Goal: Transaction & Acquisition: Purchase product/service

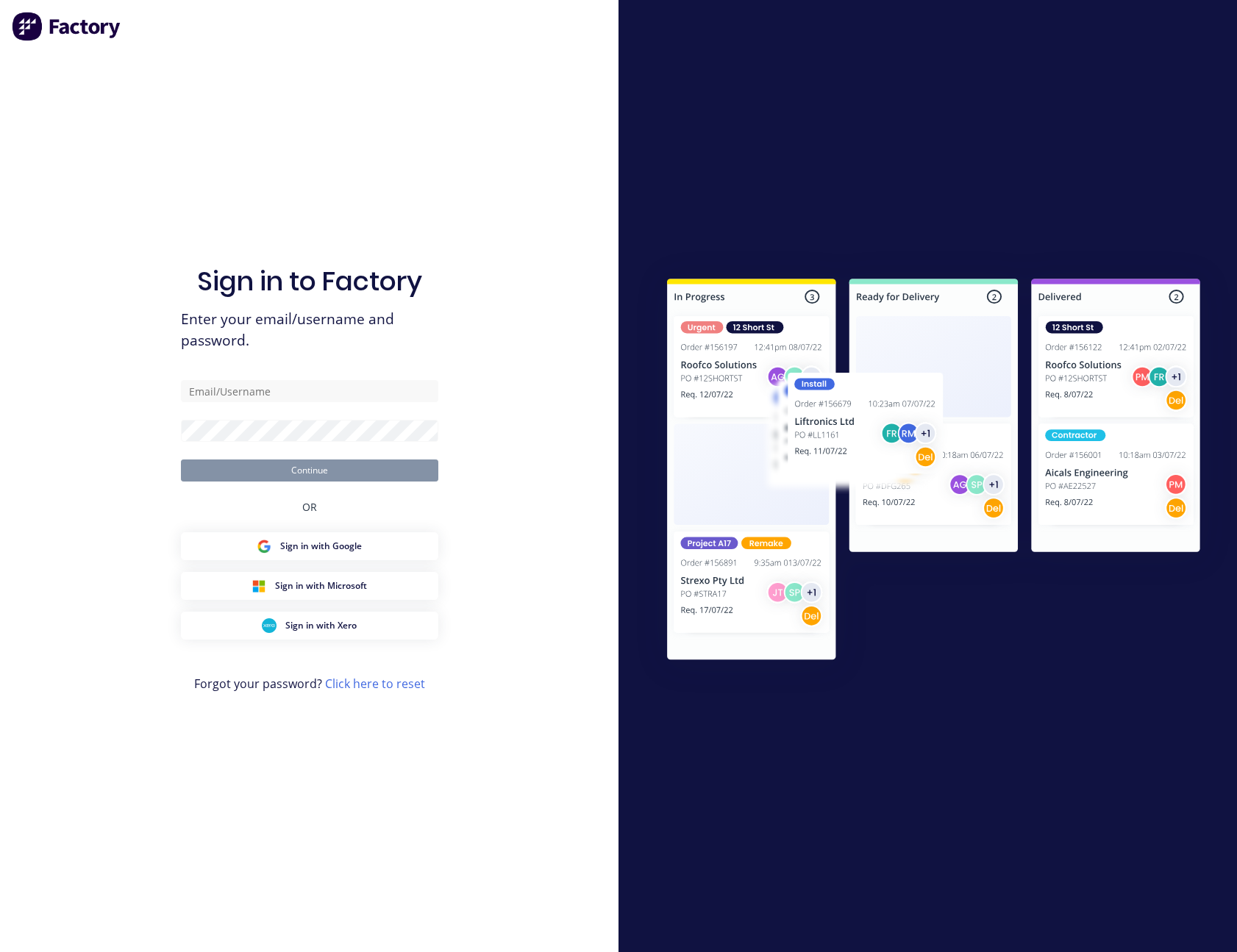
type input "[PERSON_NAME][EMAIL_ADDRESS][PERSON_NAME][DOMAIN_NAME]"
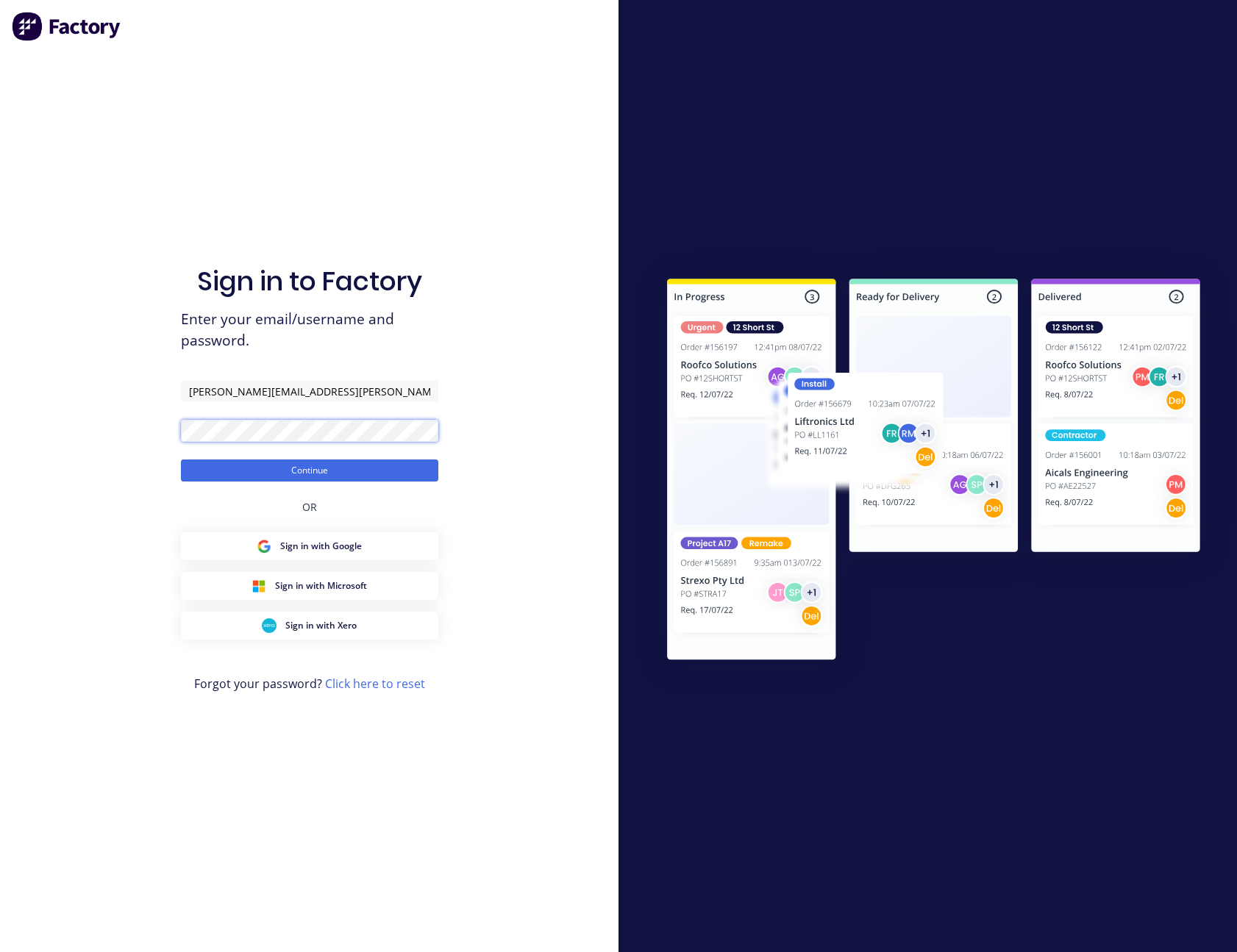
click at [181, 460] on button "Continue" at bounding box center [310, 471] width 258 height 22
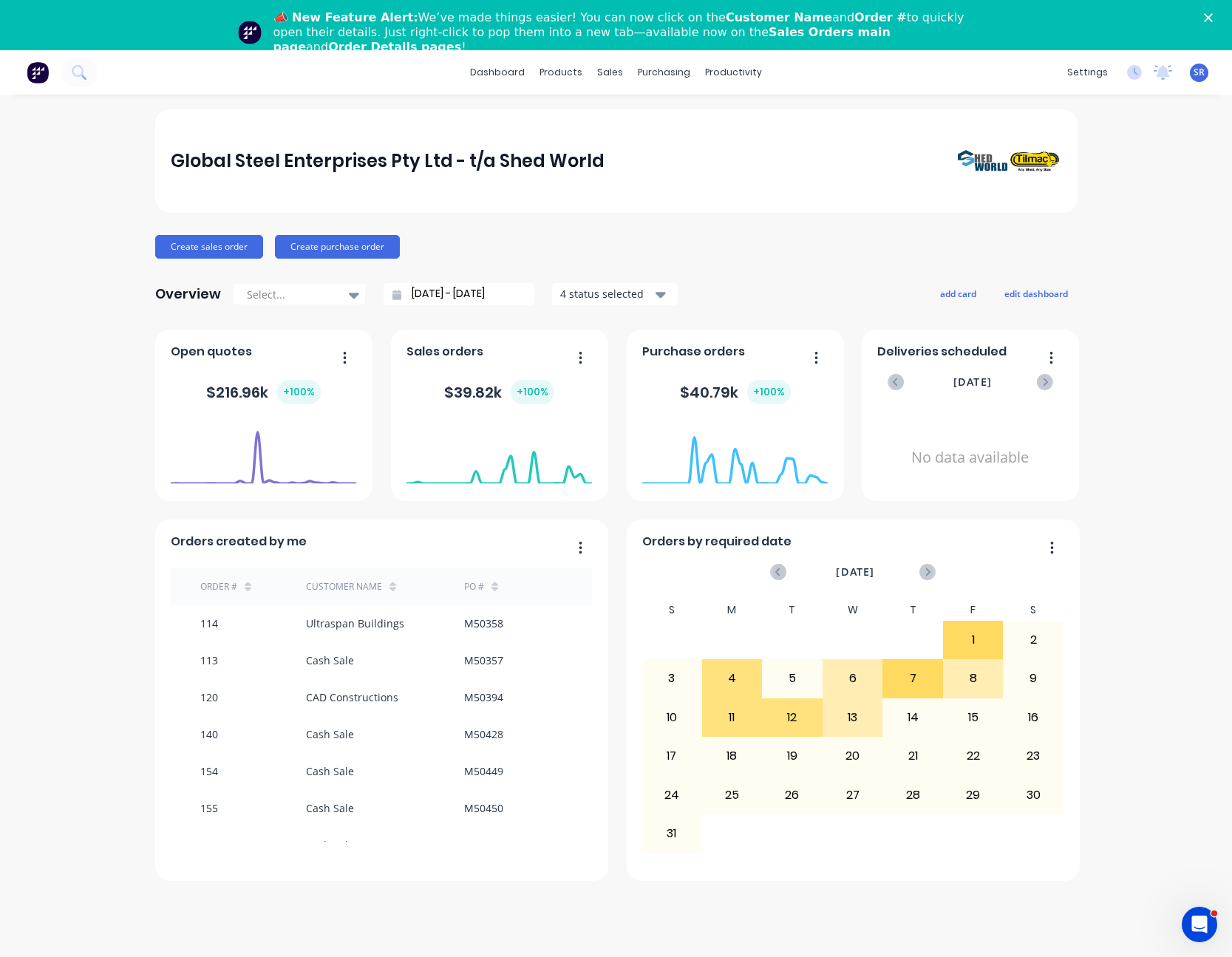
click at [372, 15] on b "📣 New Feature Alert:" at bounding box center [346, 17] width 145 height 14
click at [649, 124] on div "Sales Orders" at bounding box center [665, 121] width 61 height 13
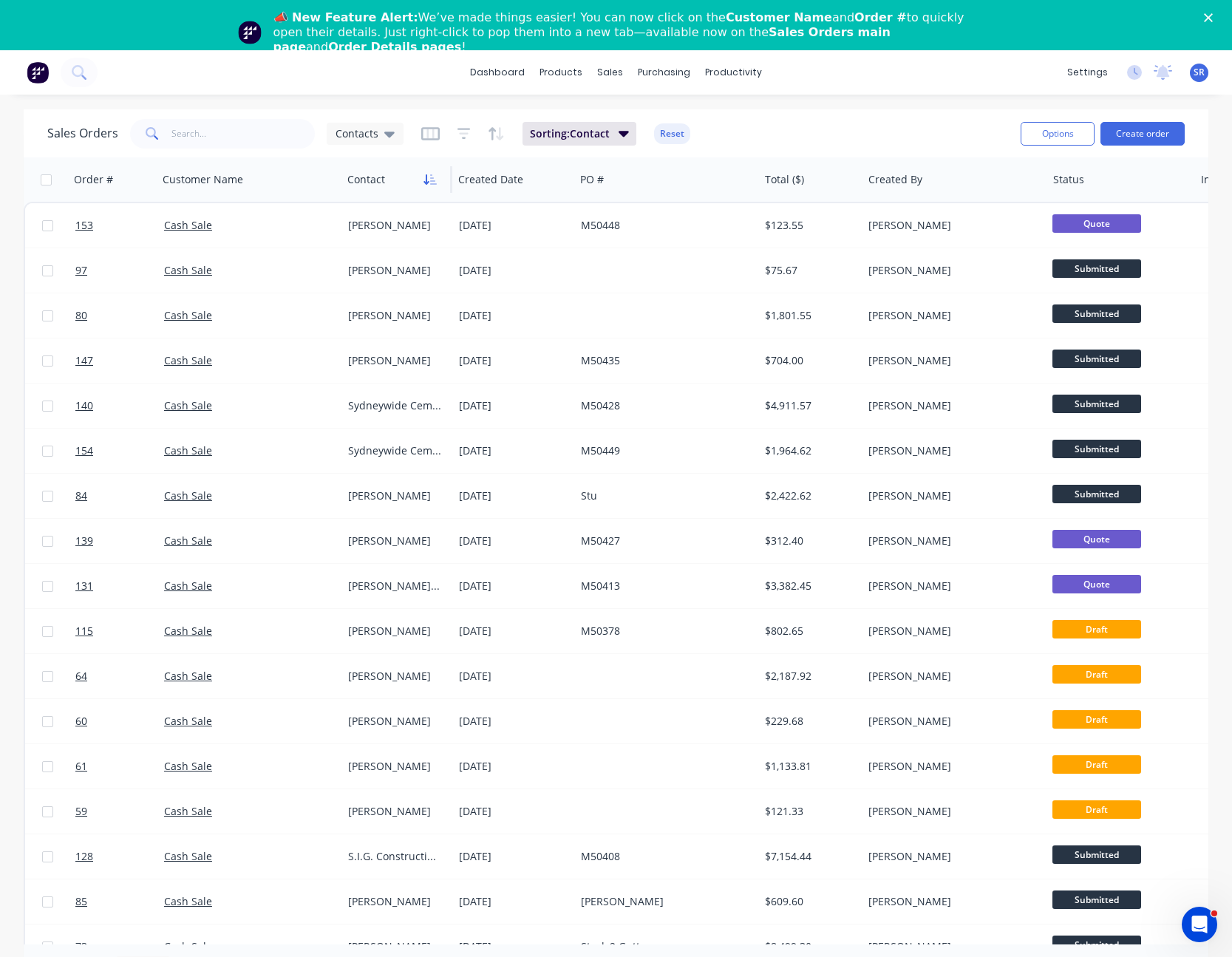
click at [432, 182] on icon "button" at bounding box center [430, 179] width 13 height 12
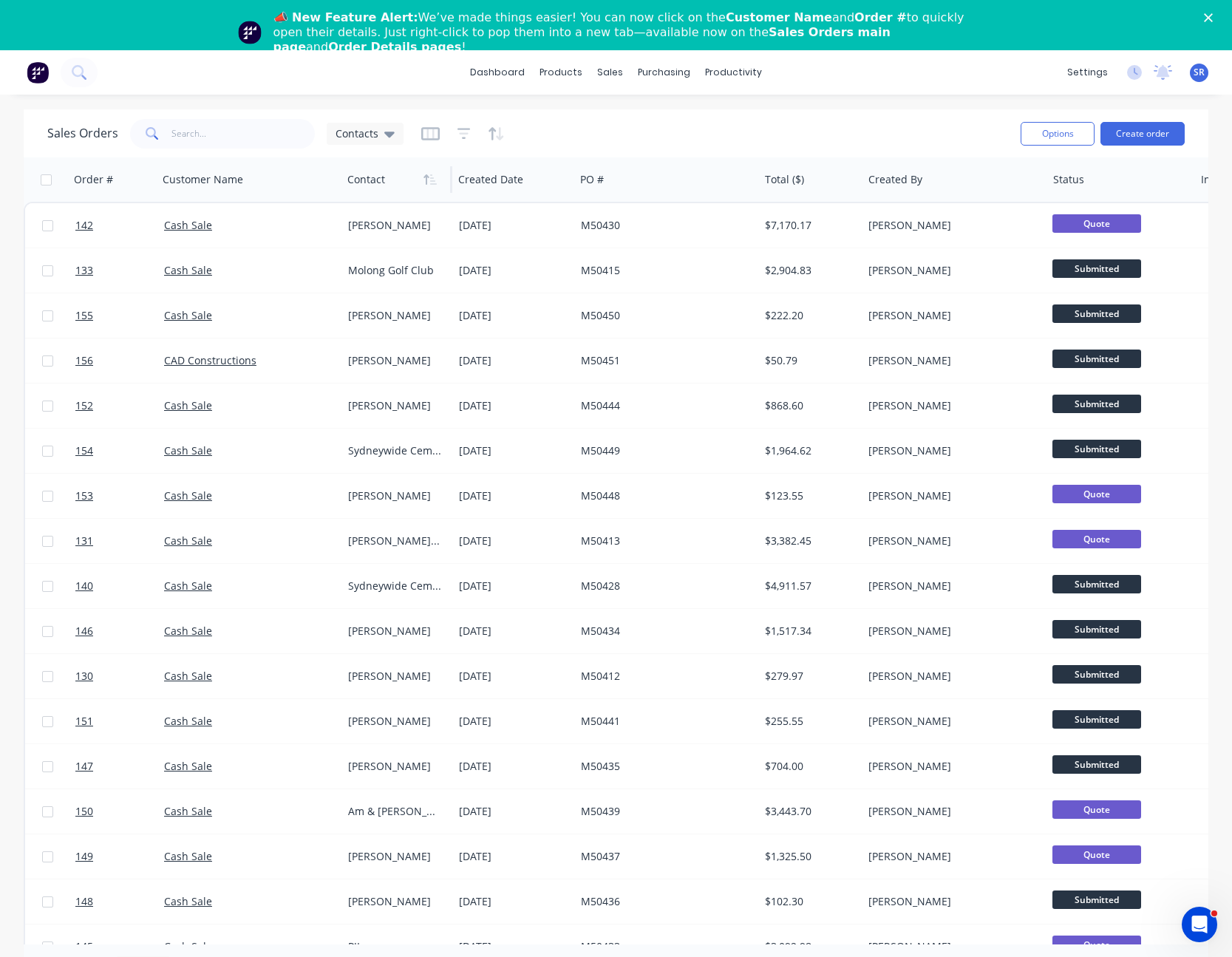
click at [1212, 16] on polygon "Close" at bounding box center [1208, 17] width 9 height 9
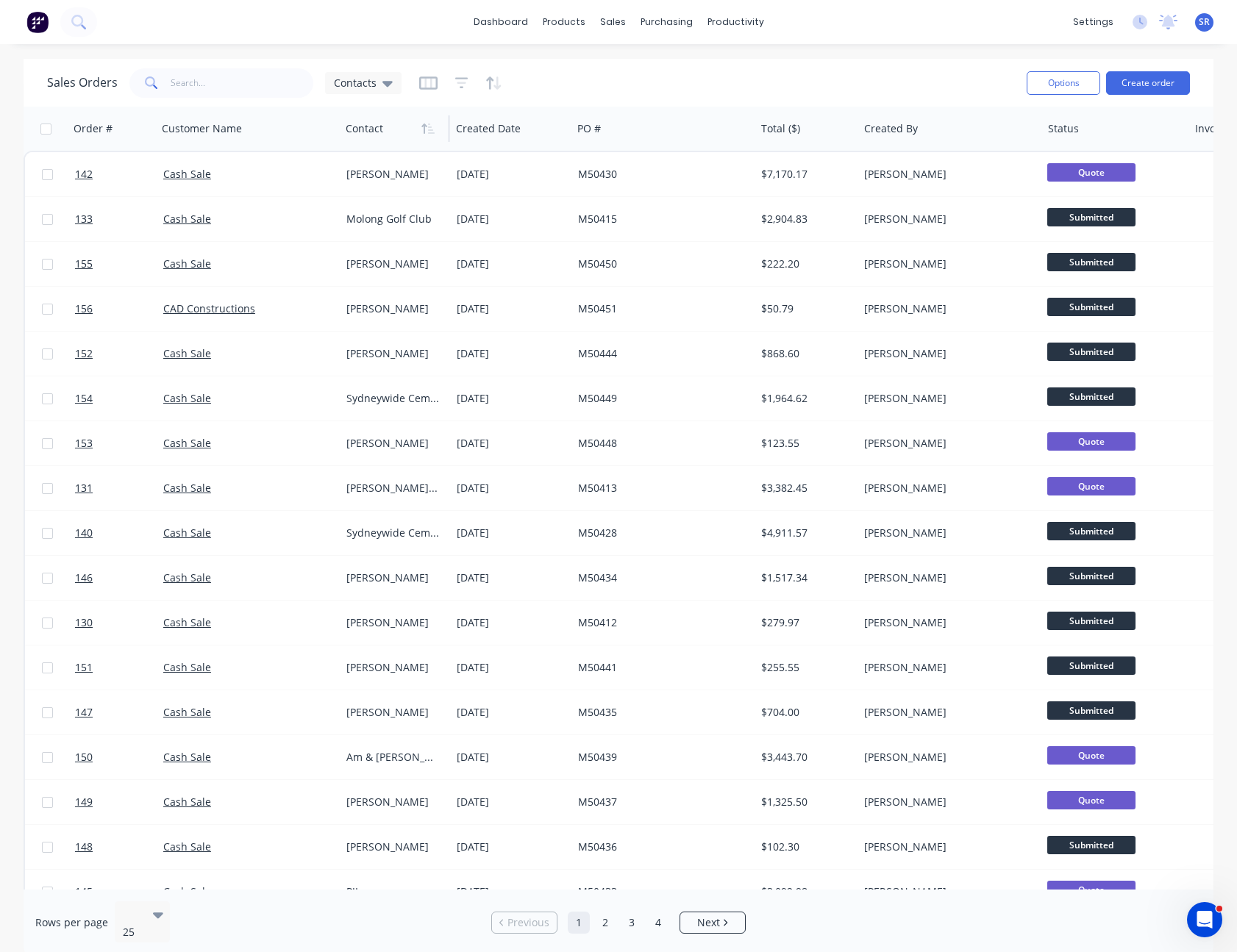
click at [655, 81] on div "Sales Orders Contacts" at bounding box center [531, 82] width 968 height 36
click at [1155, 87] on button "Create order" at bounding box center [1148, 83] width 84 height 23
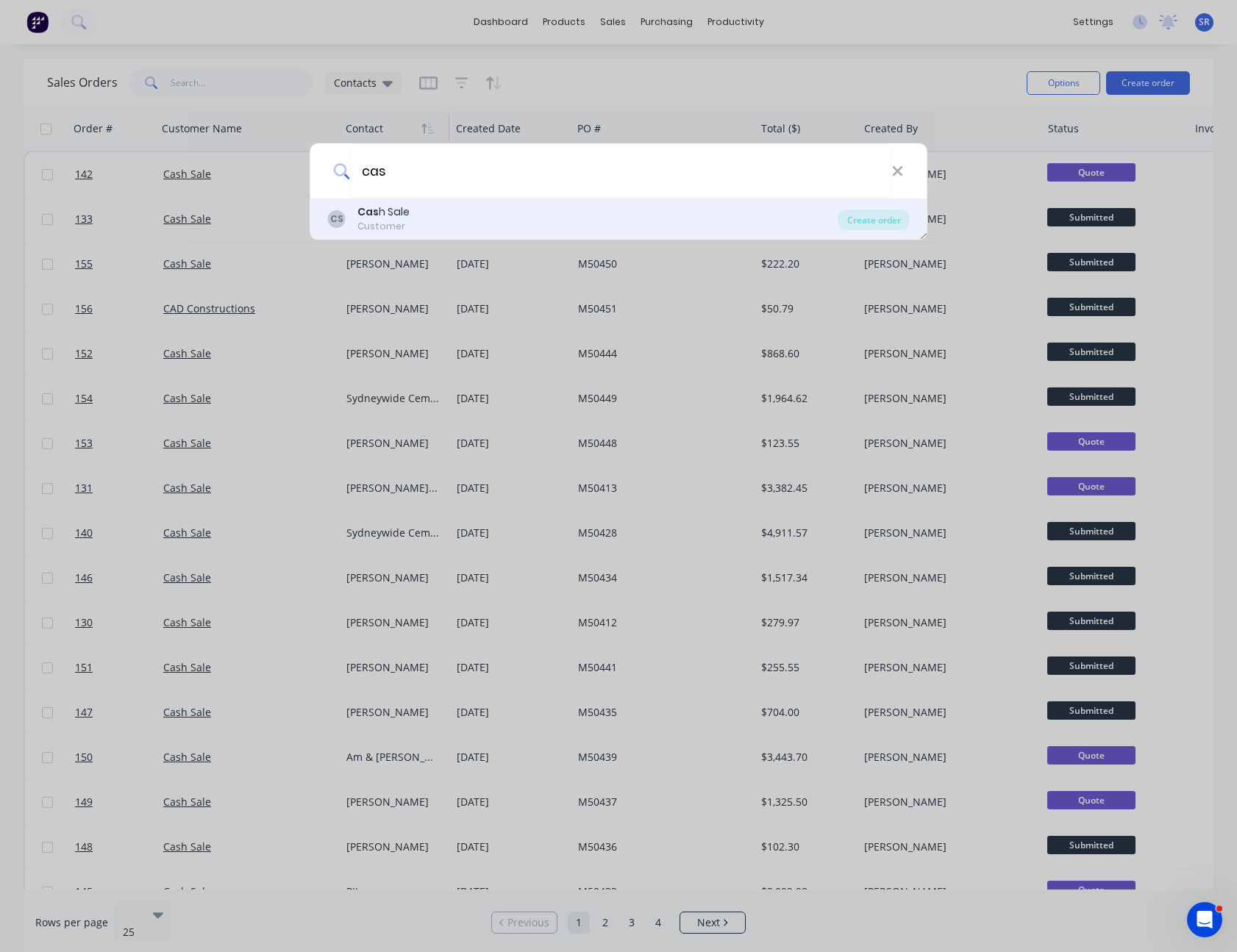
type input "cas"
click at [391, 212] on div "Cas h Sale" at bounding box center [383, 212] width 52 height 16
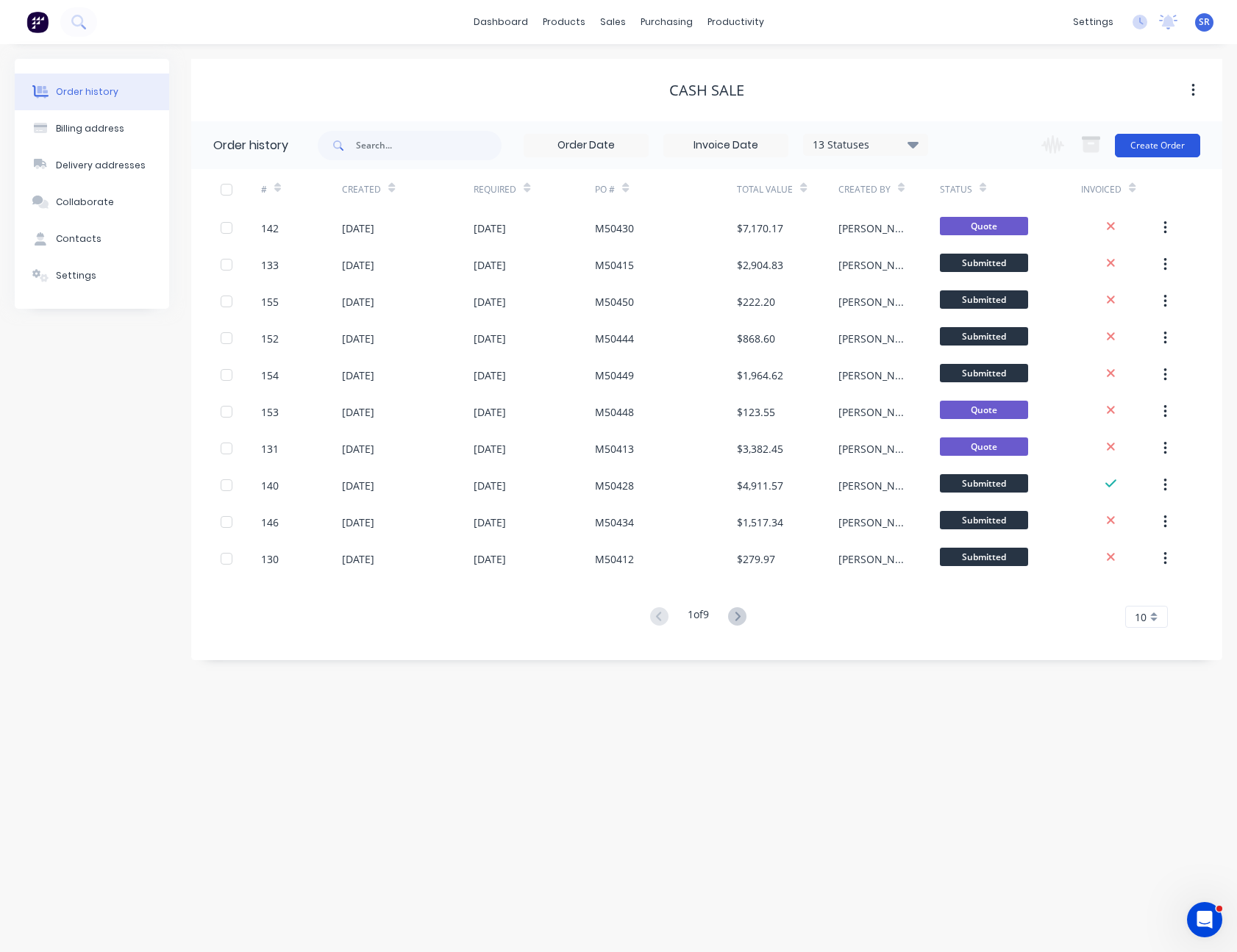
click at [1144, 152] on button "Create Order" at bounding box center [1158, 145] width 86 height 23
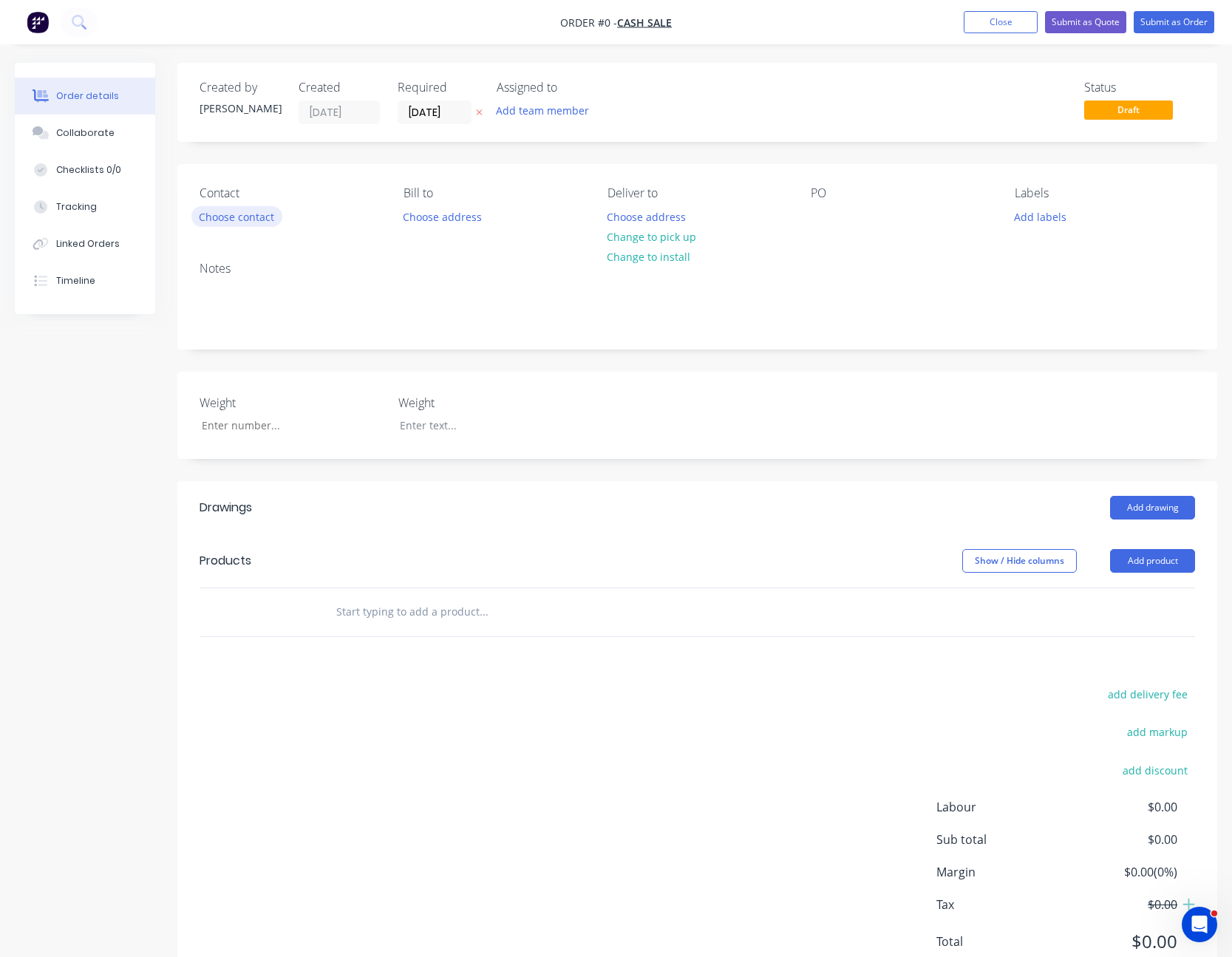
click at [238, 210] on button "Choose contact" at bounding box center [237, 217] width 91 height 20
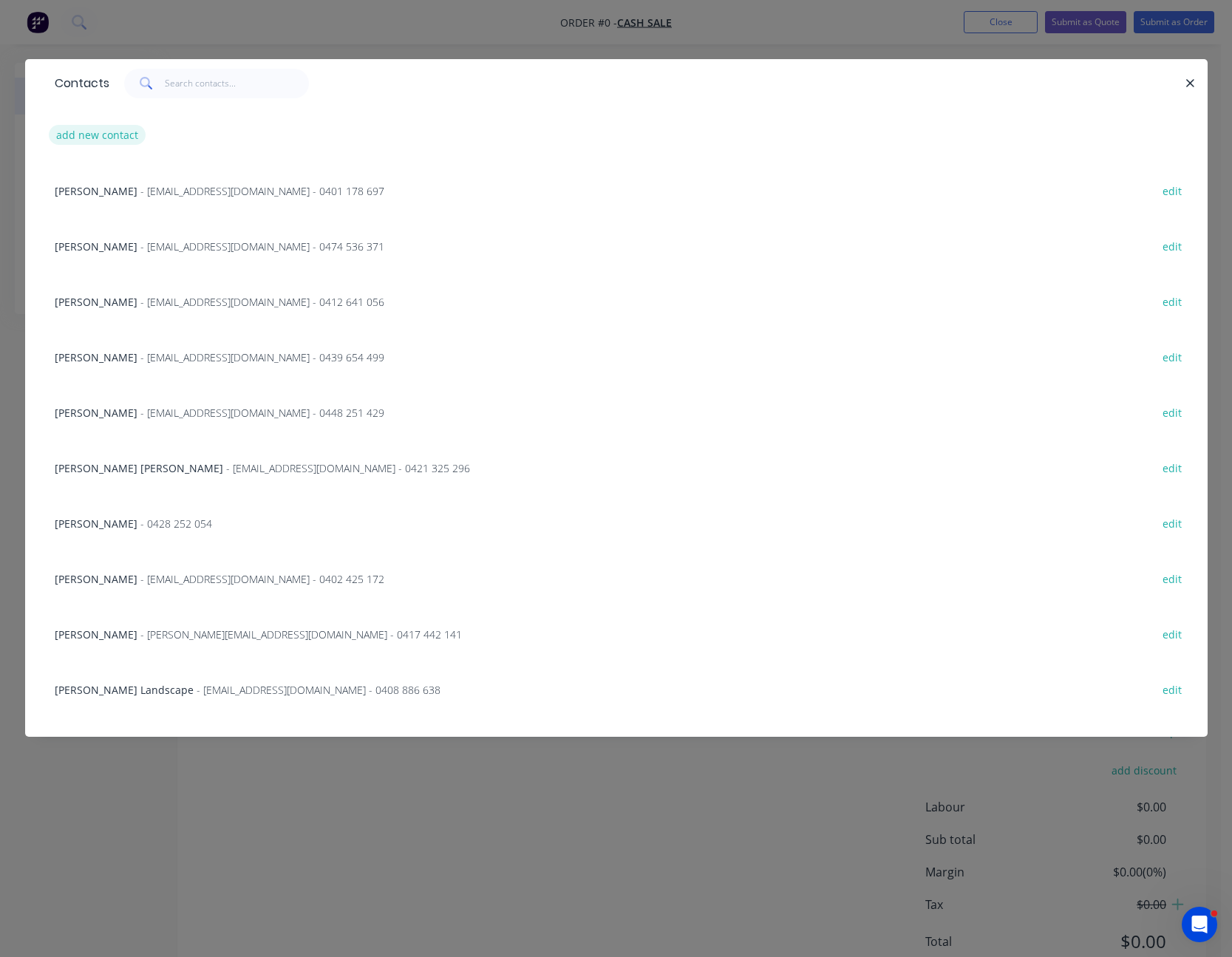
click at [121, 129] on button "add new contact" at bounding box center [97, 135] width 98 height 20
select select "AU"
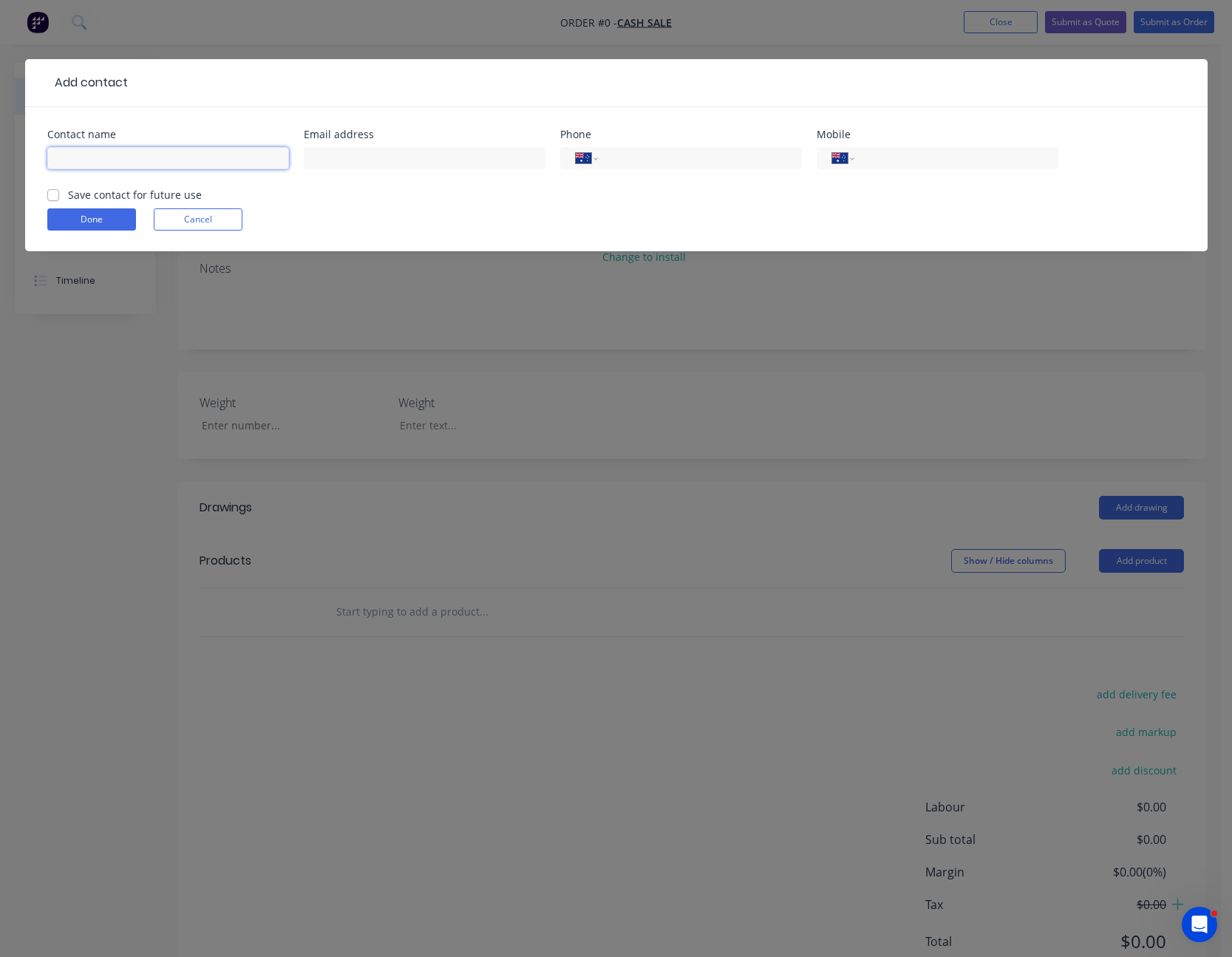
click at [152, 155] on input "text" at bounding box center [168, 158] width 242 height 22
type input "[PERSON_NAME]"
click at [104, 222] on button "Done" at bounding box center [91, 220] width 88 height 22
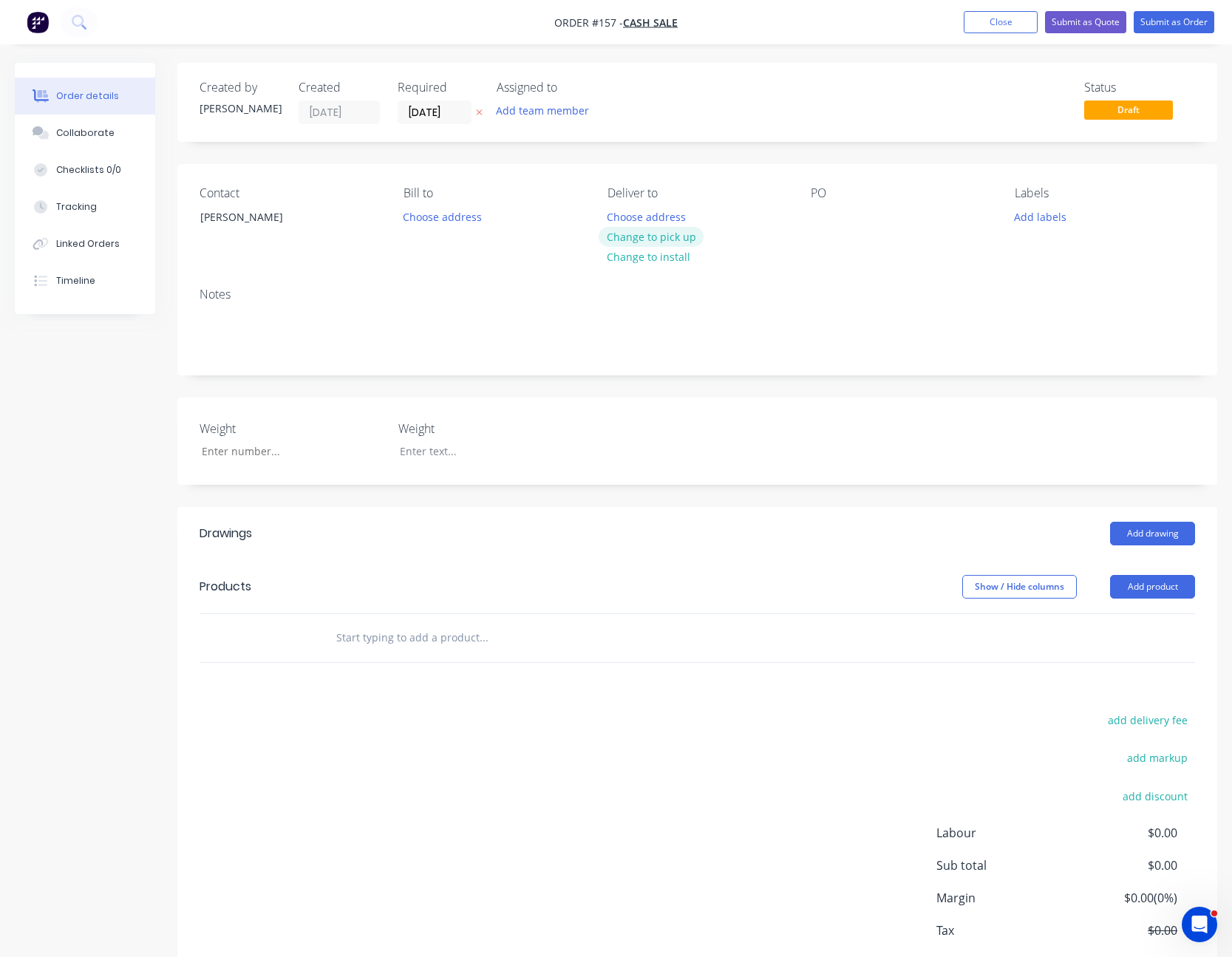
click at [669, 232] on button "Change to pick up" at bounding box center [651, 237] width 105 height 20
click at [822, 220] on div at bounding box center [822, 217] width 23 height 21
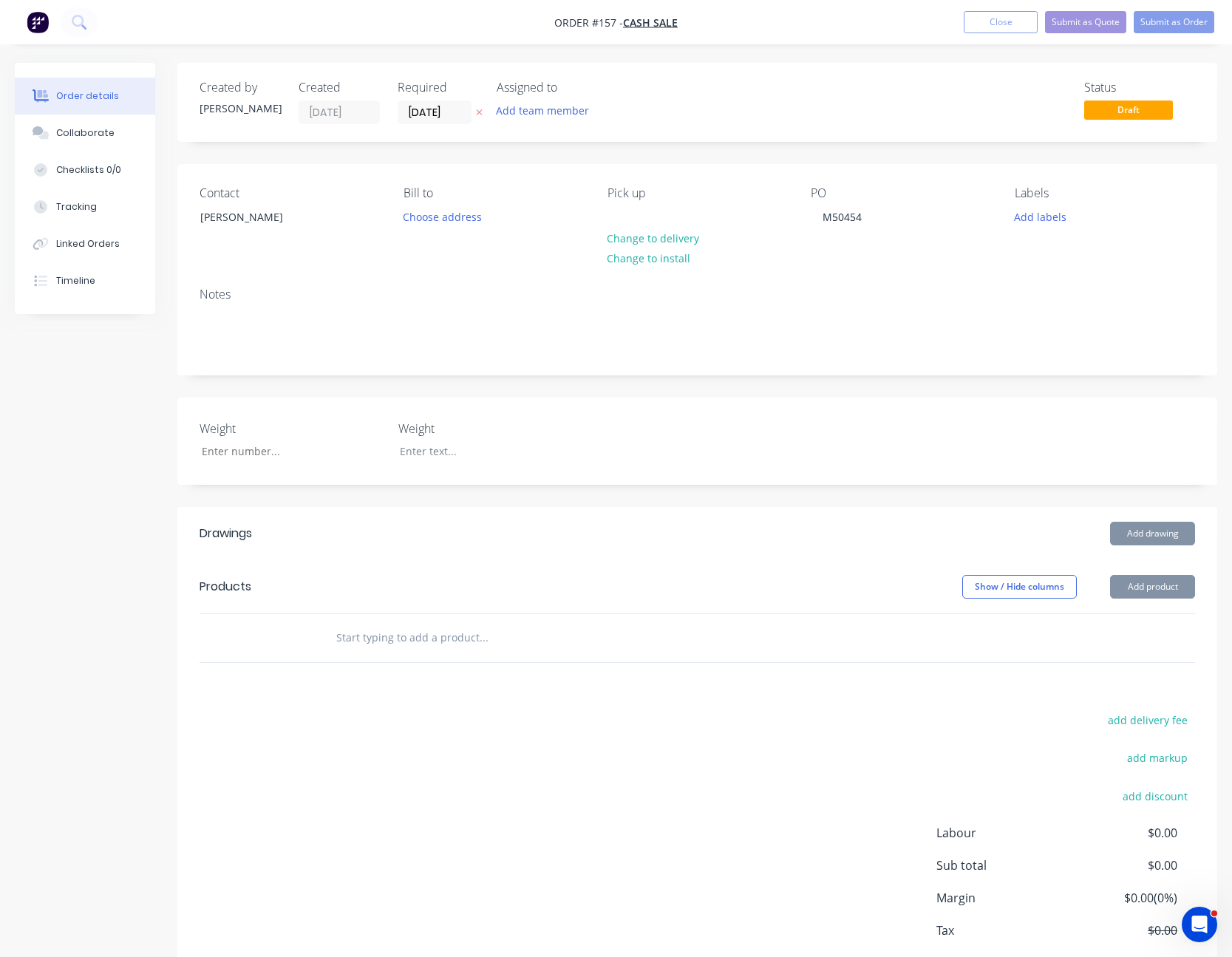
click at [830, 247] on div "PO M50454" at bounding box center [901, 220] width 181 height 67
click at [1162, 586] on button "Add product" at bounding box center [1152, 587] width 85 height 23
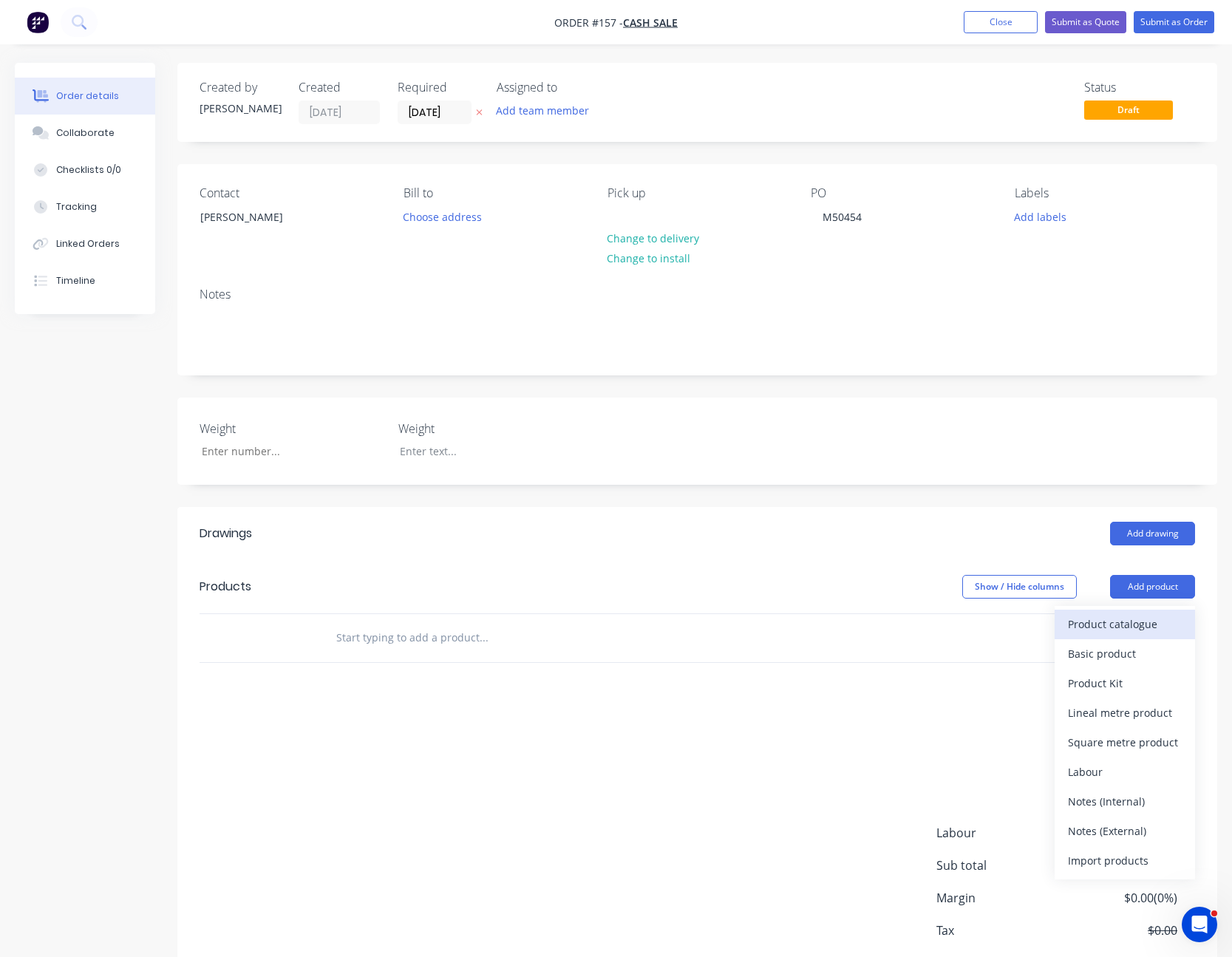
click at [1148, 612] on button "Product catalogue" at bounding box center [1125, 625] width 141 height 30
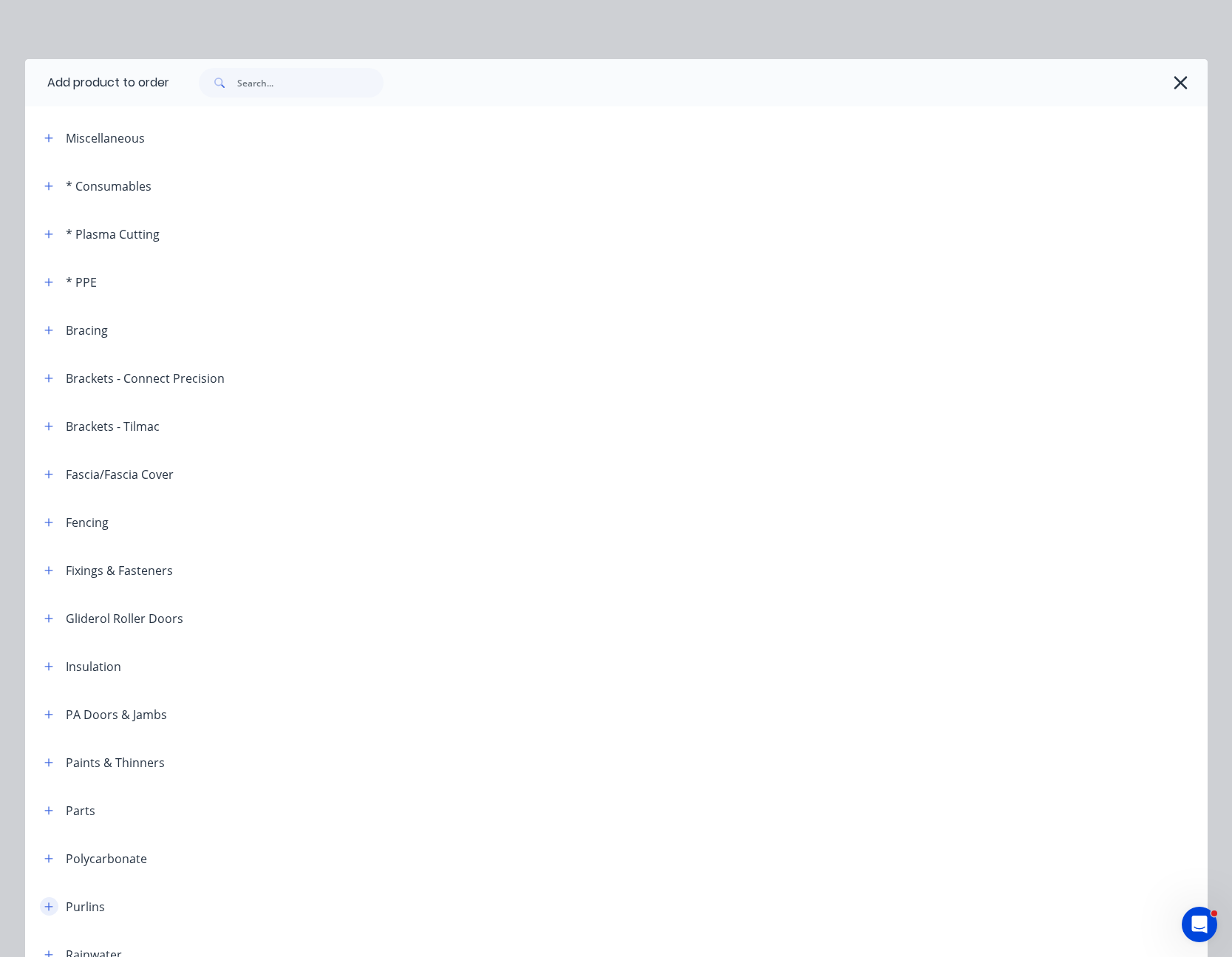
click at [40, 905] on button "button" at bounding box center [49, 907] width 19 height 19
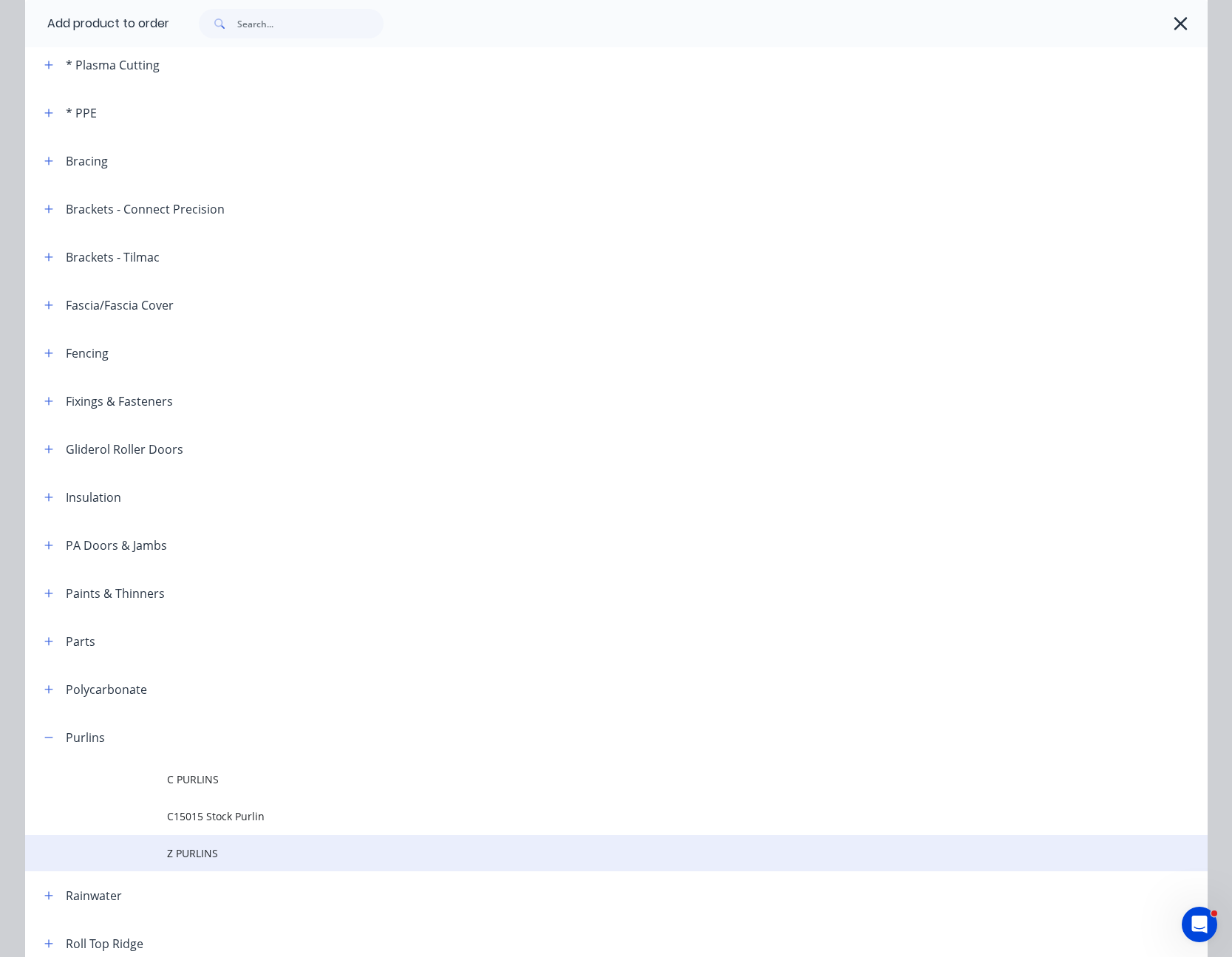
scroll to position [222, 0]
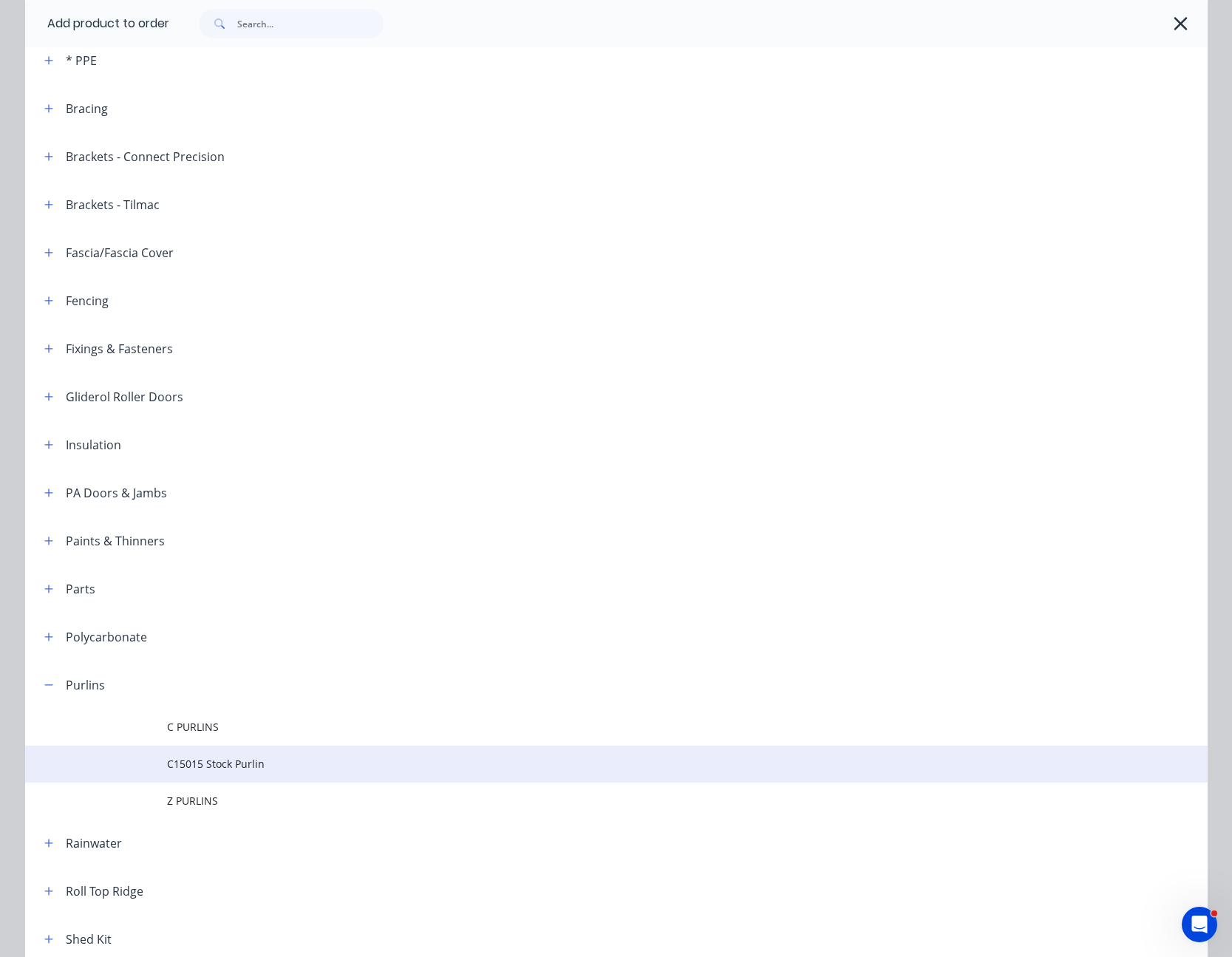
click at [228, 766] on span "C15015 Stock Purlin" at bounding box center [583, 764] width 833 height 16
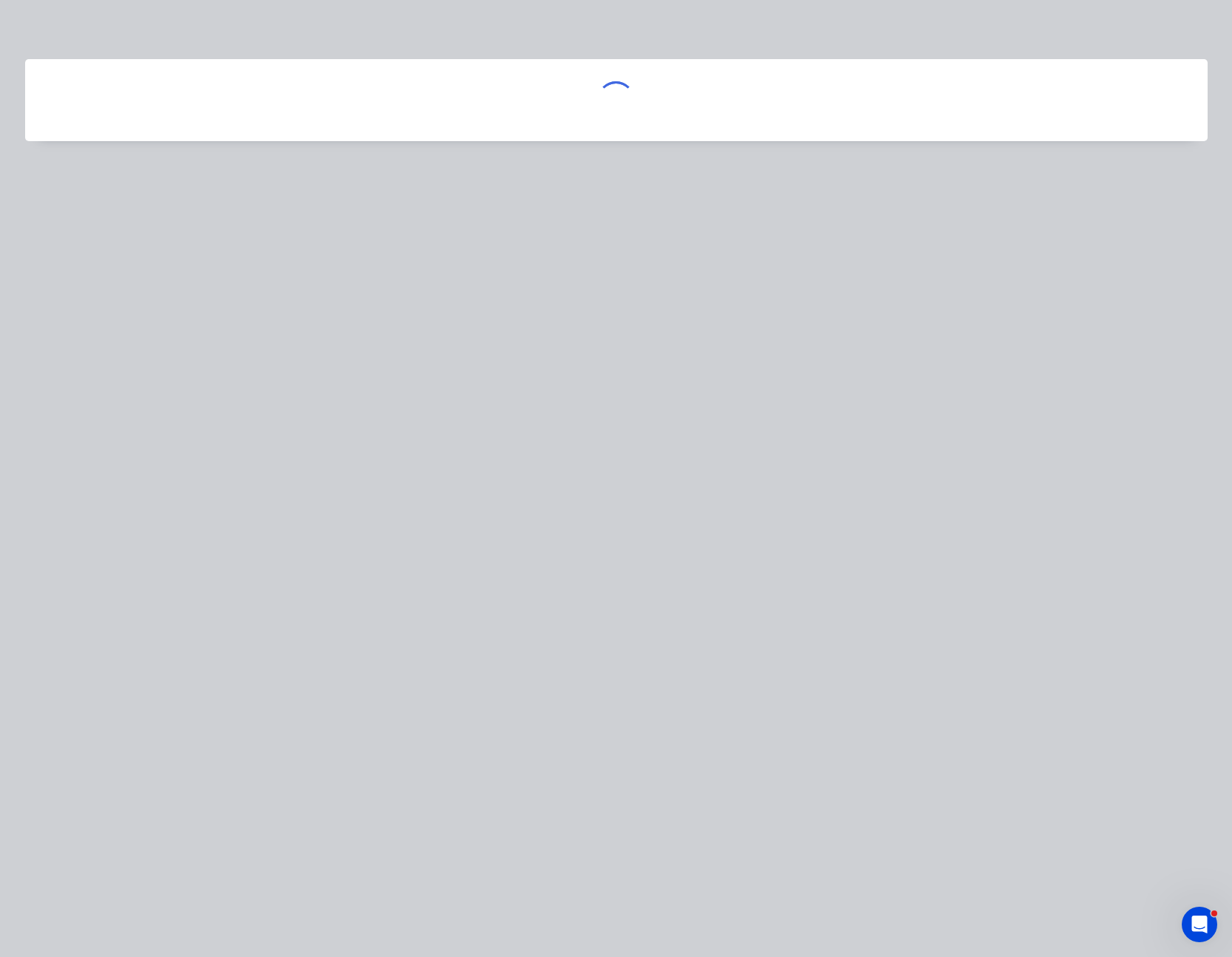
scroll to position [0, 0]
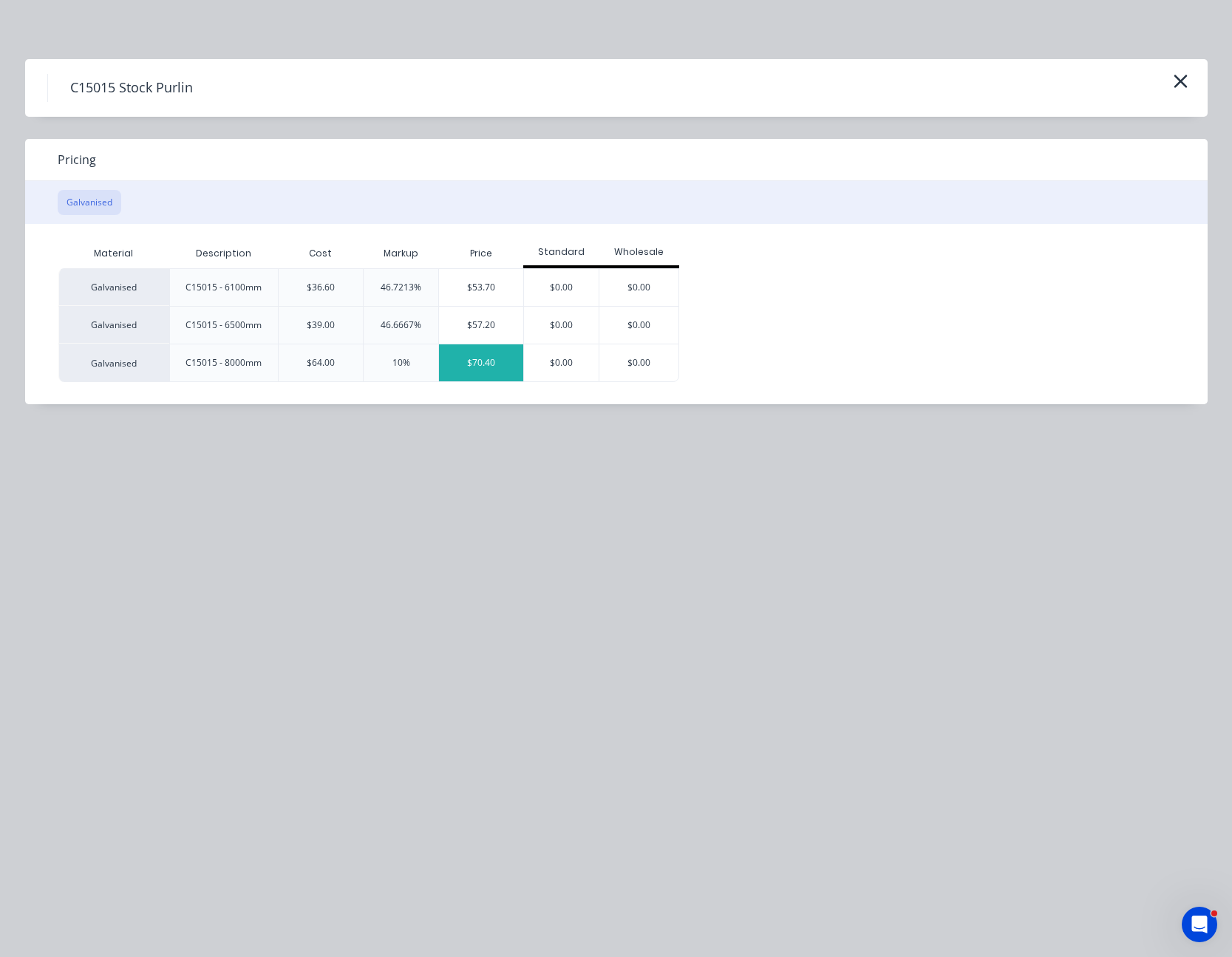
click at [481, 355] on div "$70.40" at bounding box center [482, 363] width 84 height 37
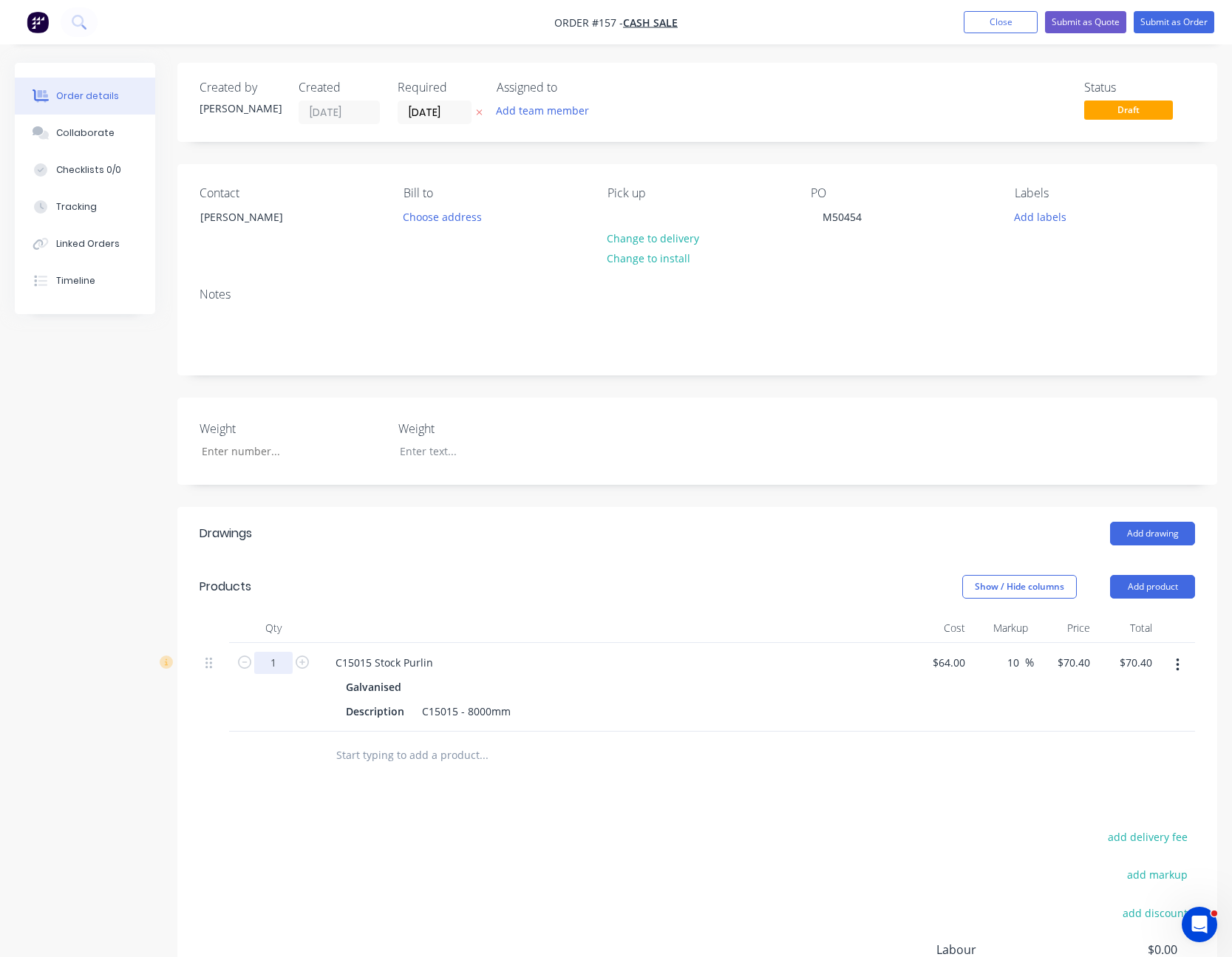
click at [283, 664] on input "1" at bounding box center [273, 663] width 38 height 22
type input "1000"
type input "$70,400.00"
click at [282, 665] on input "1000" at bounding box center [273, 663] width 38 height 22
type input "1"
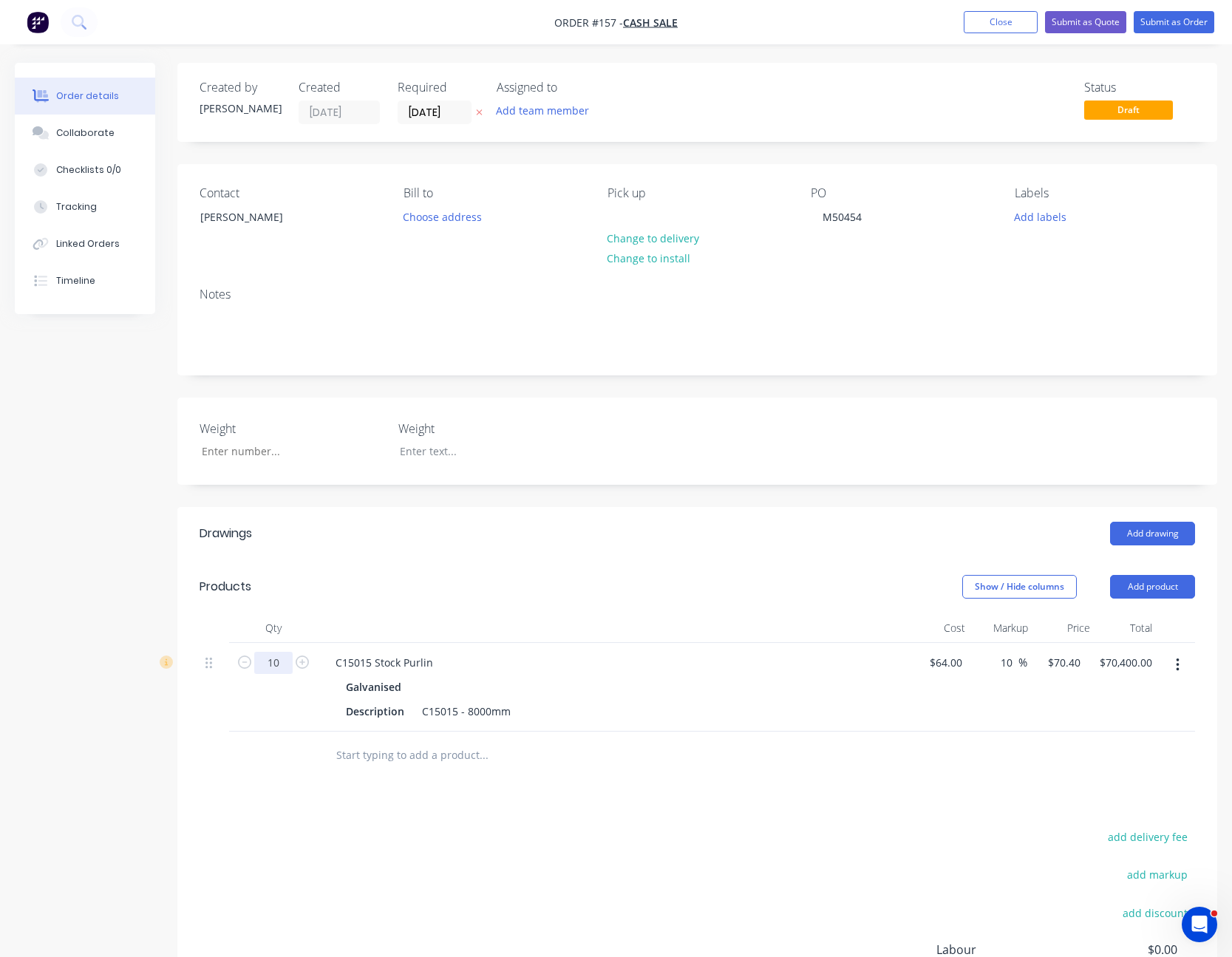
type input "10"
type input "$704.00"
click at [753, 845] on div "add delivery fee add markup add discount Labour $0.00 Sub total $704.00 Margin …" at bounding box center [697, 970] width 996 height 285
click at [1104, 18] on button "Submit as Quote" at bounding box center [1086, 22] width 81 height 22
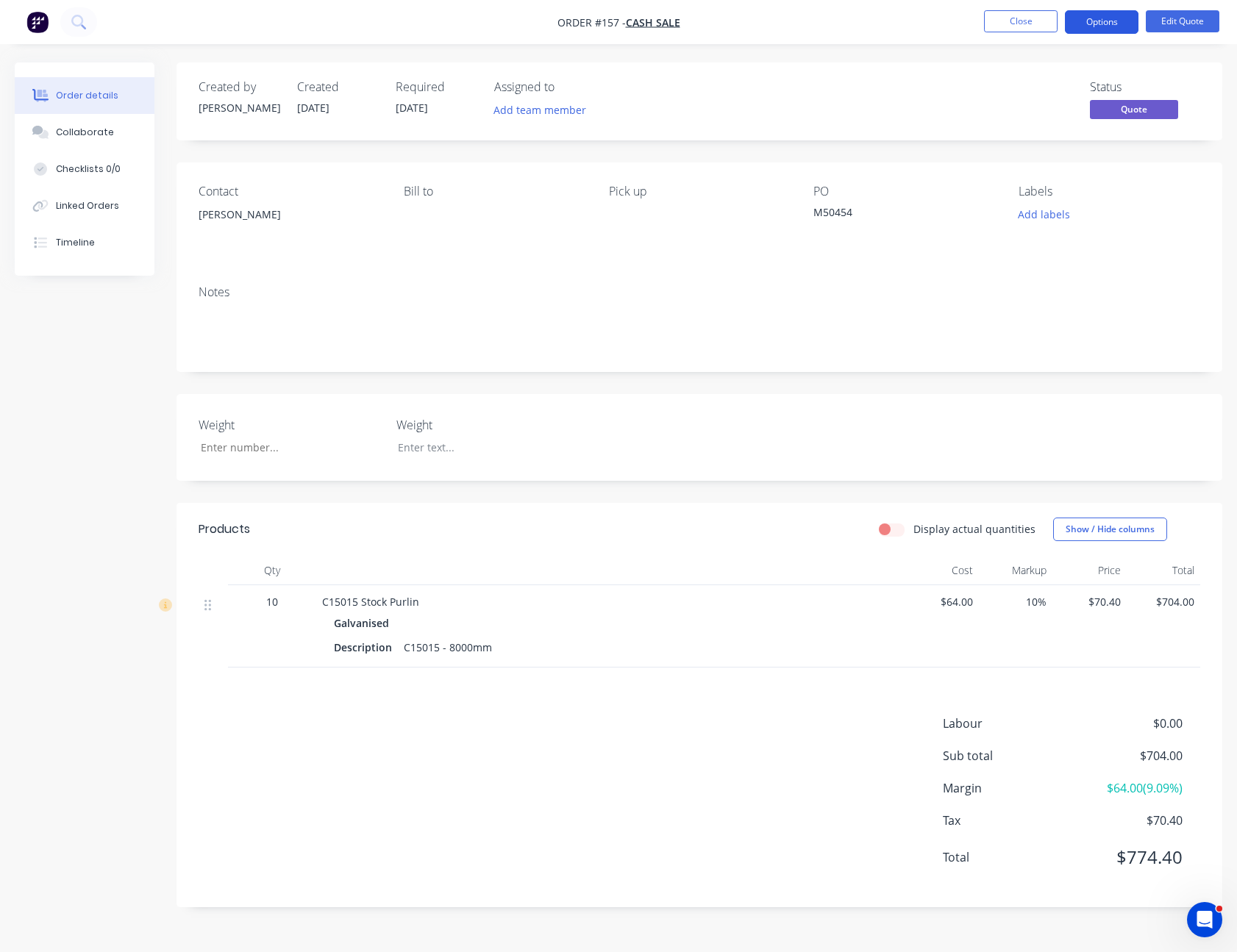
click at [1098, 19] on button "Options" at bounding box center [1102, 22] width 74 height 23
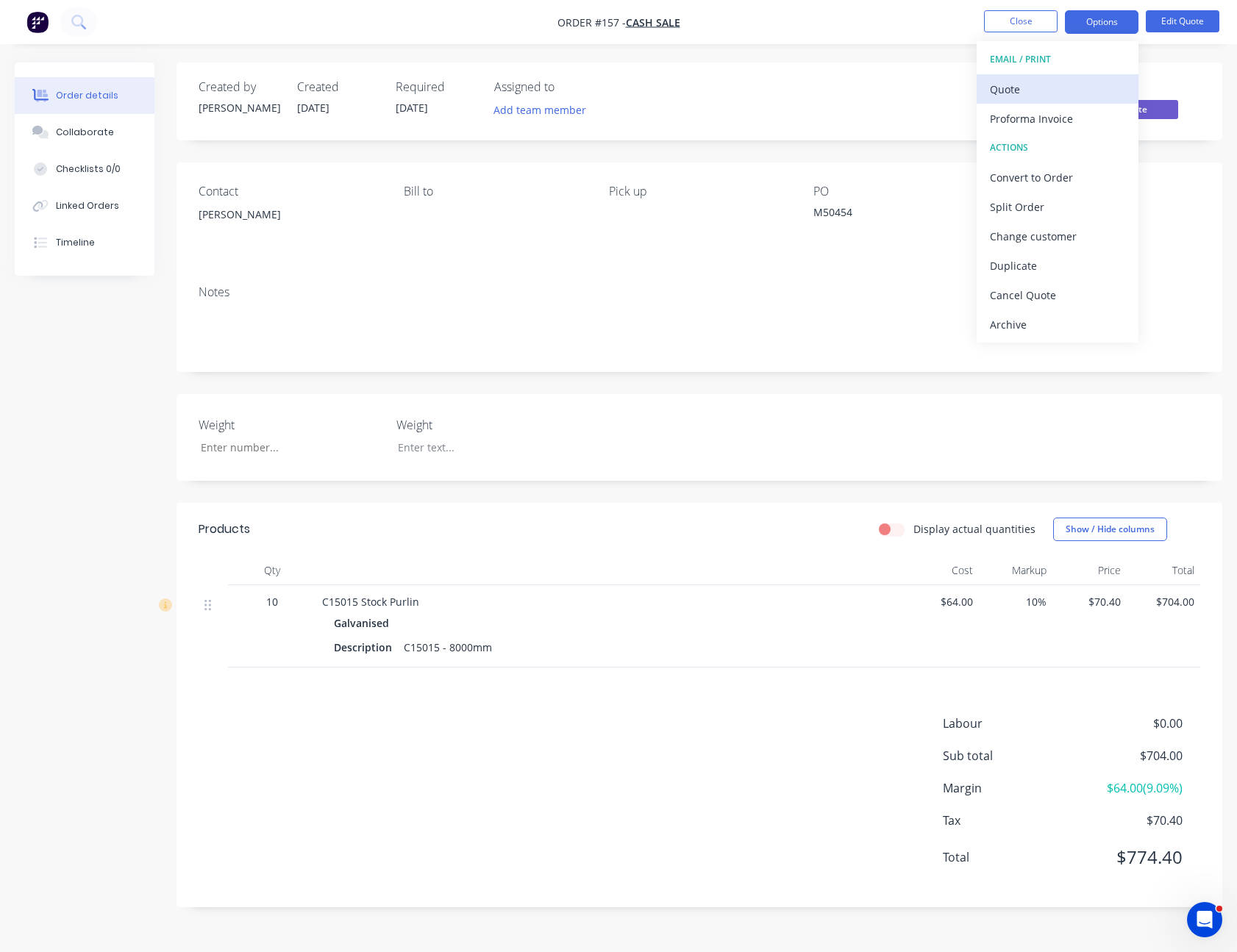
click at [1080, 88] on div "Quote" at bounding box center [1058, 89] width 135 height 21
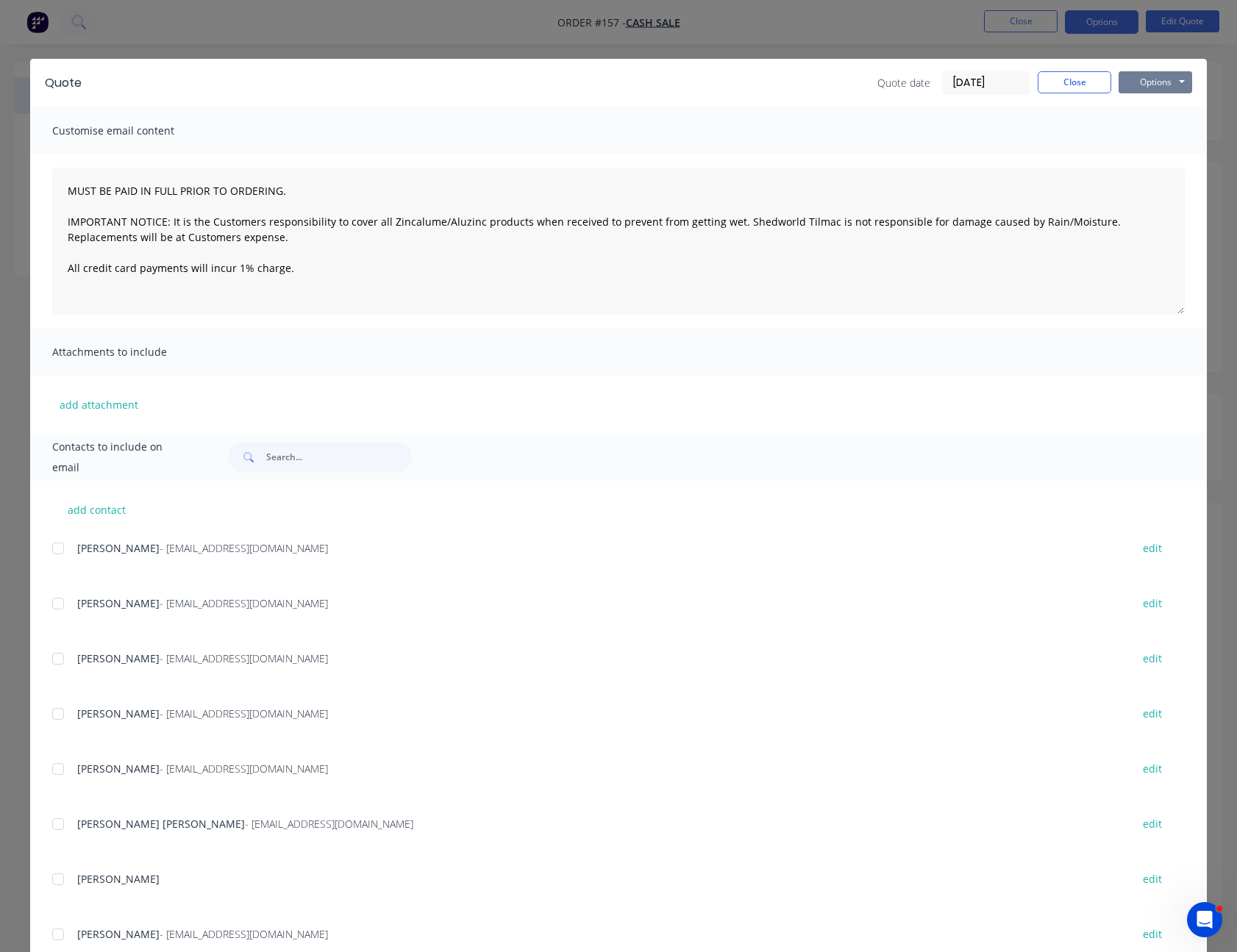
click at [1162, 79] on button "Options" at bounding box center [1155, 82] width 74 height 22
click at [1156, 124] on button "Print" at bounding box center [1165, 132] width 94 height 24
click at [1070, 77] on button "Close" at bounding box center [1074, 82] width 74 height 22
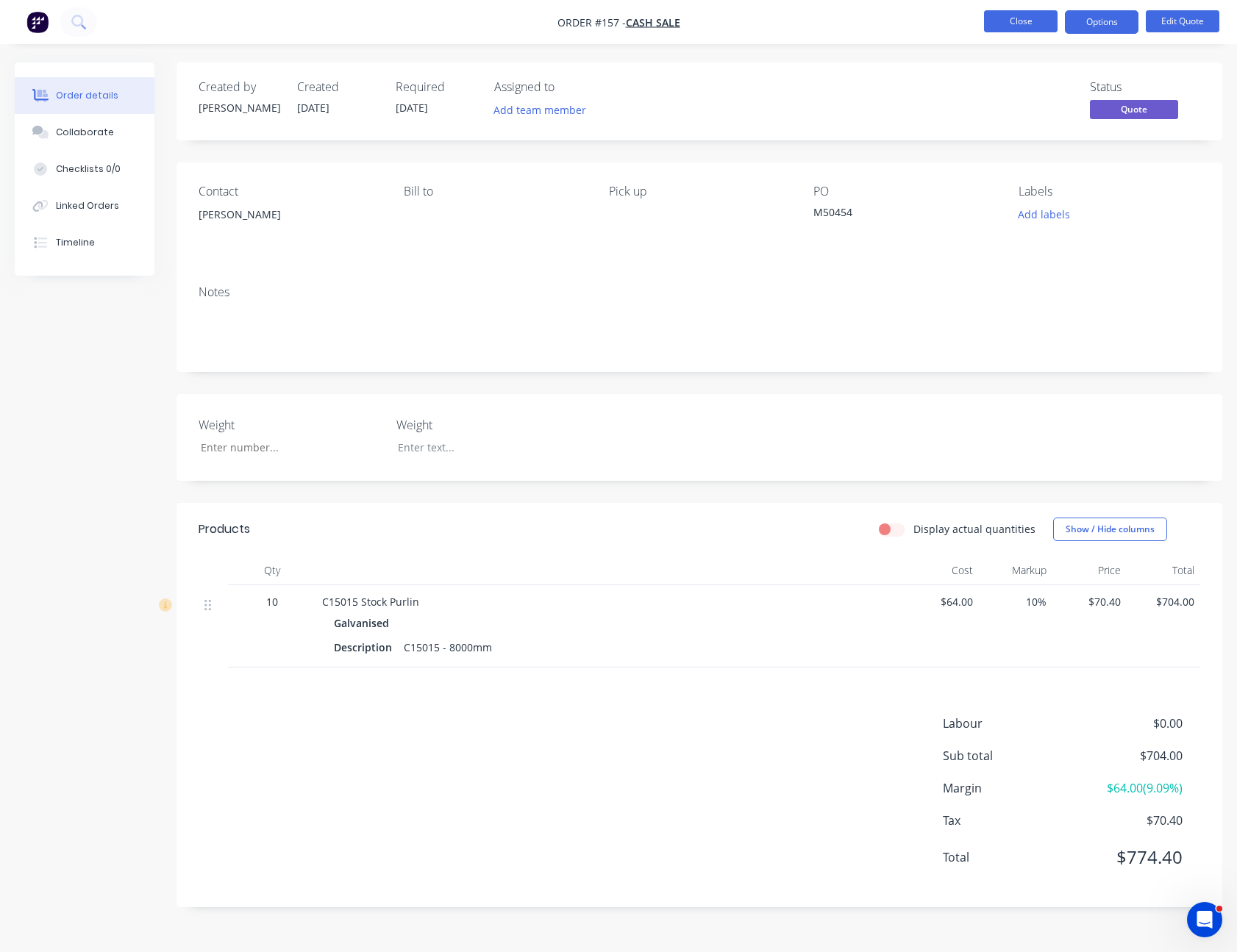
click at [1028, 25] on button "Close" at bounding box center [1021, 21] width 74 height 22
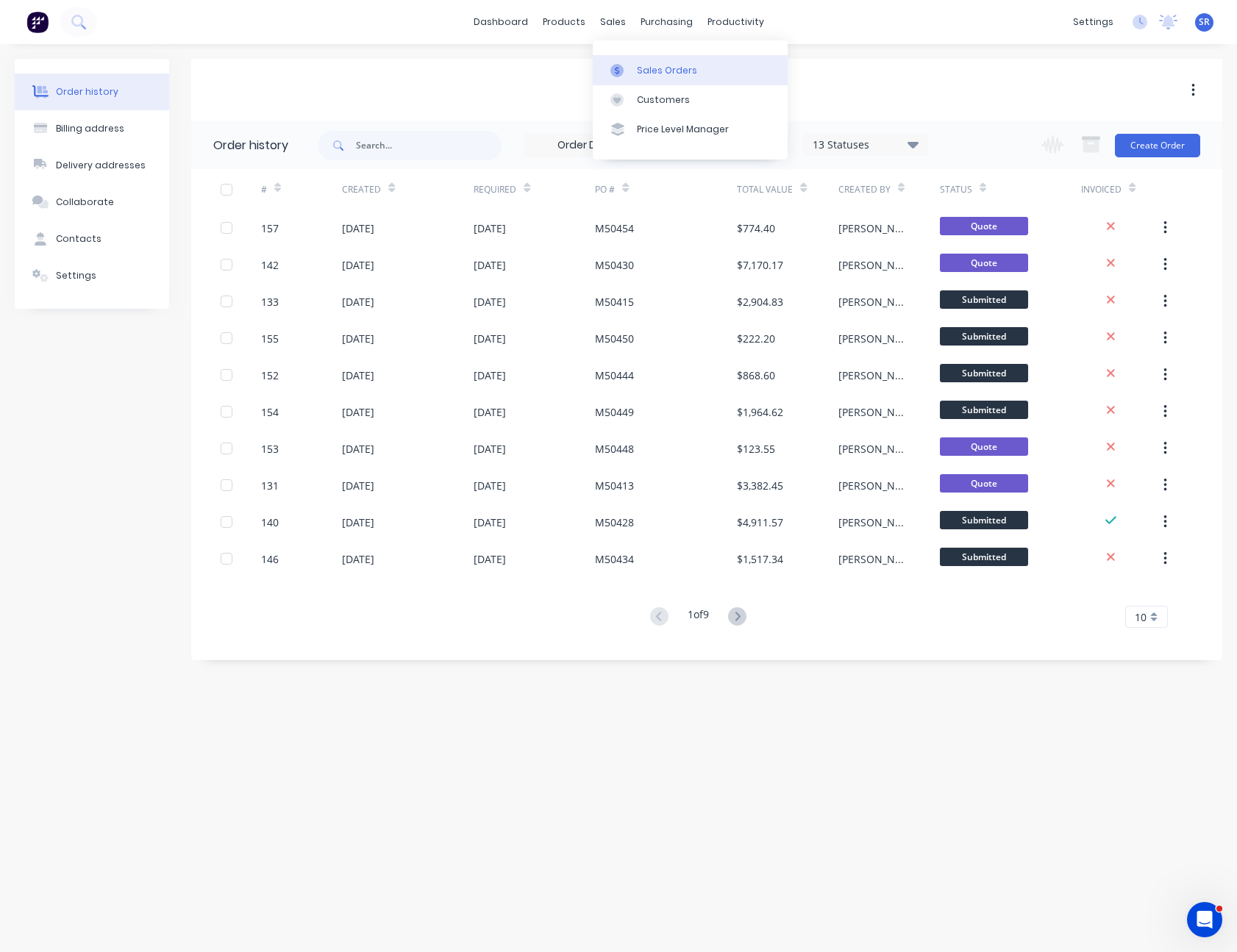
click at [631, 64] on div at bounding box center [622, 70] width 22 height 13
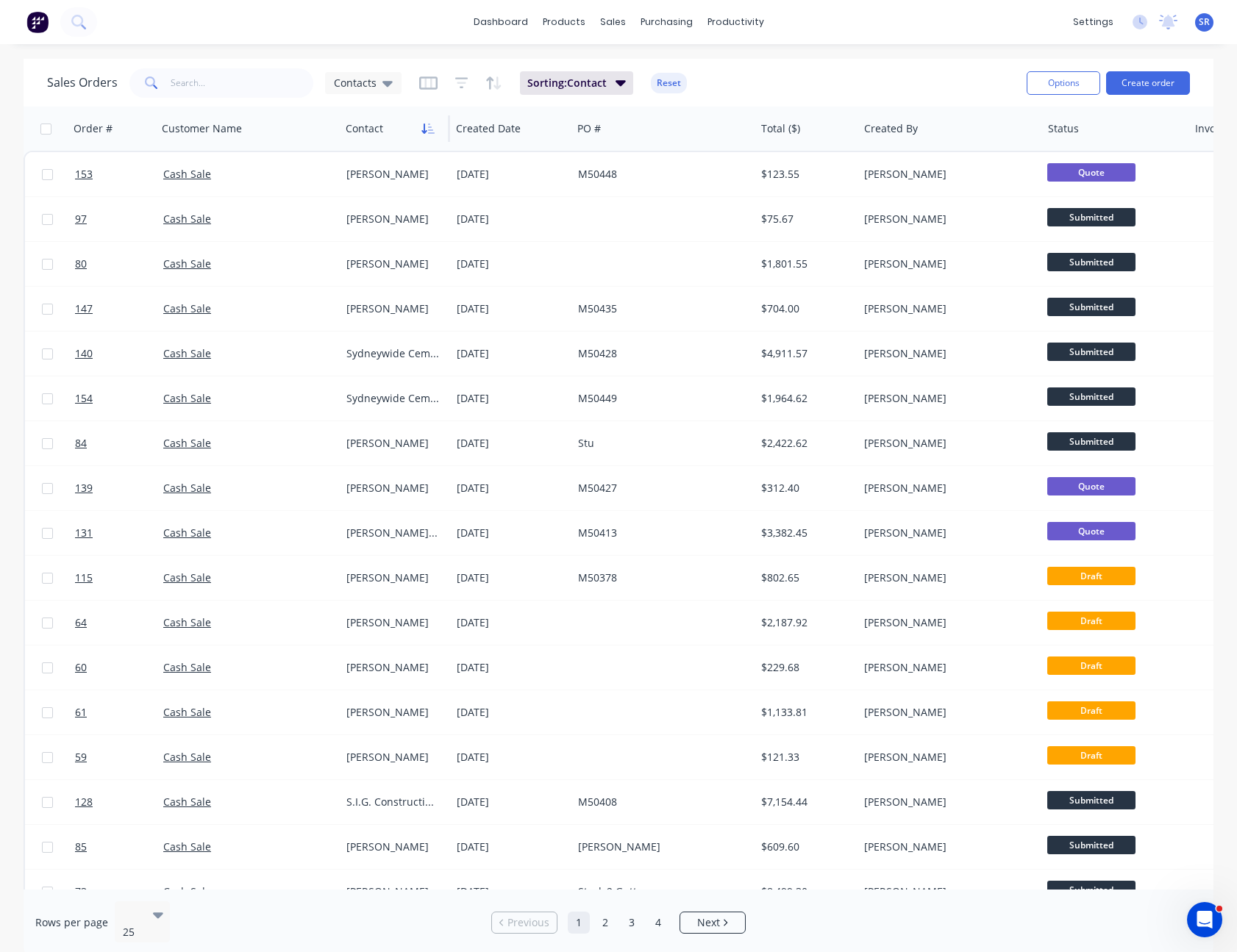
click at [429, 124] on icon "button" at bounding box center [431, 128] width 7 height 10
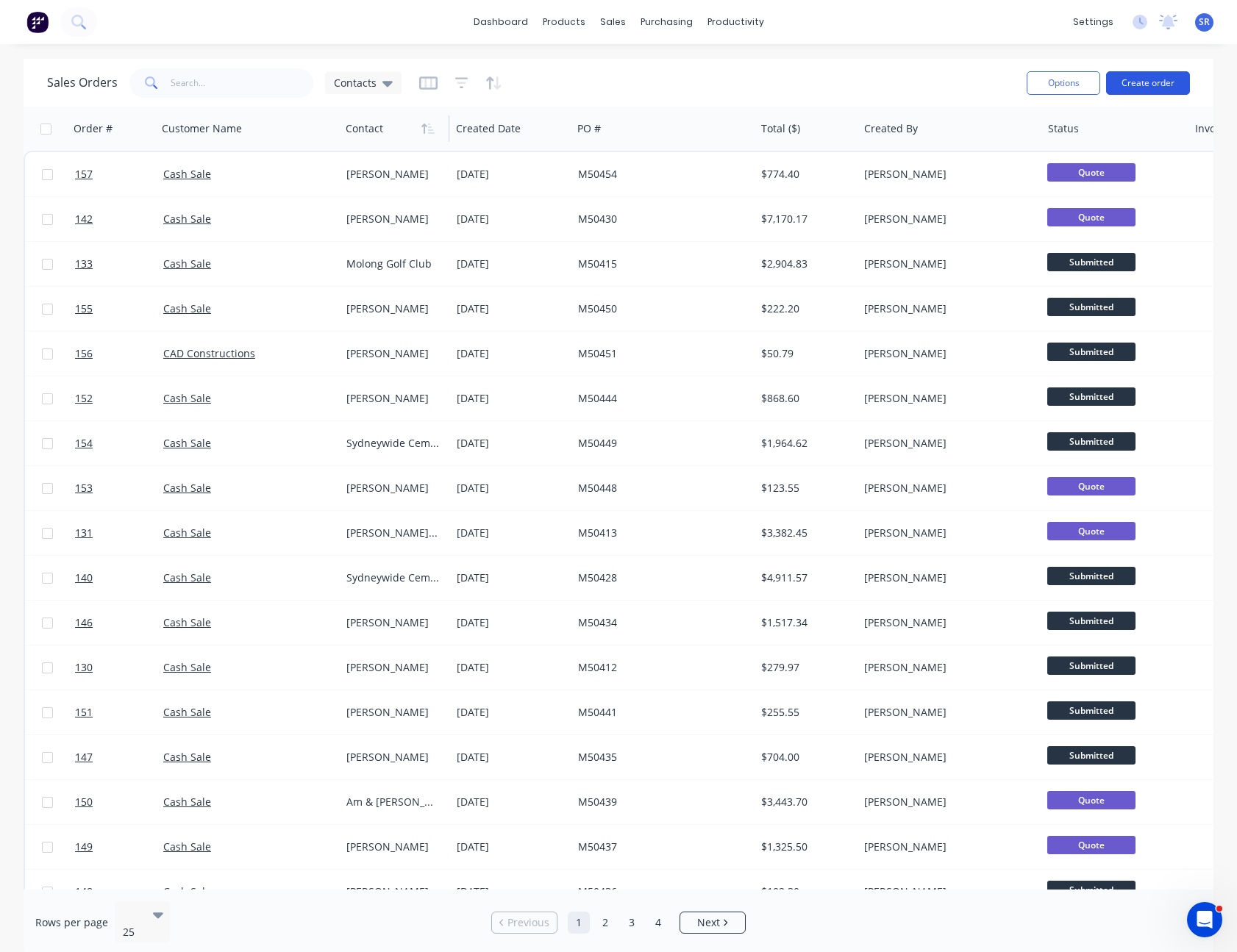
click at [1161, 88] on button "Create order" at bounding box center [1148, 83] width 84 height 23
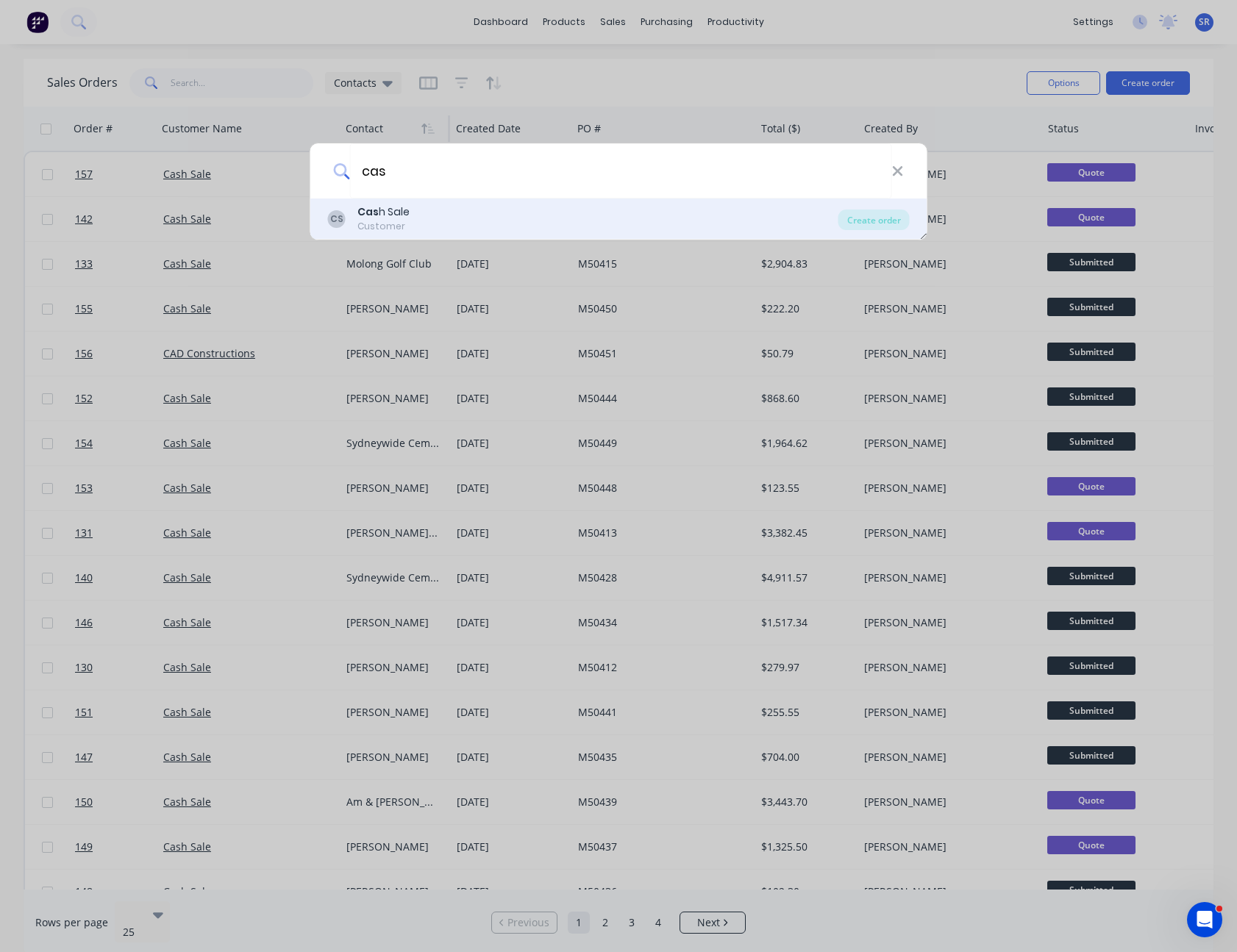
type input "cas"
click at [419, 206] on div "CS Cas h Sale Customer" at bounding box center [583, 219] width 510 height 29
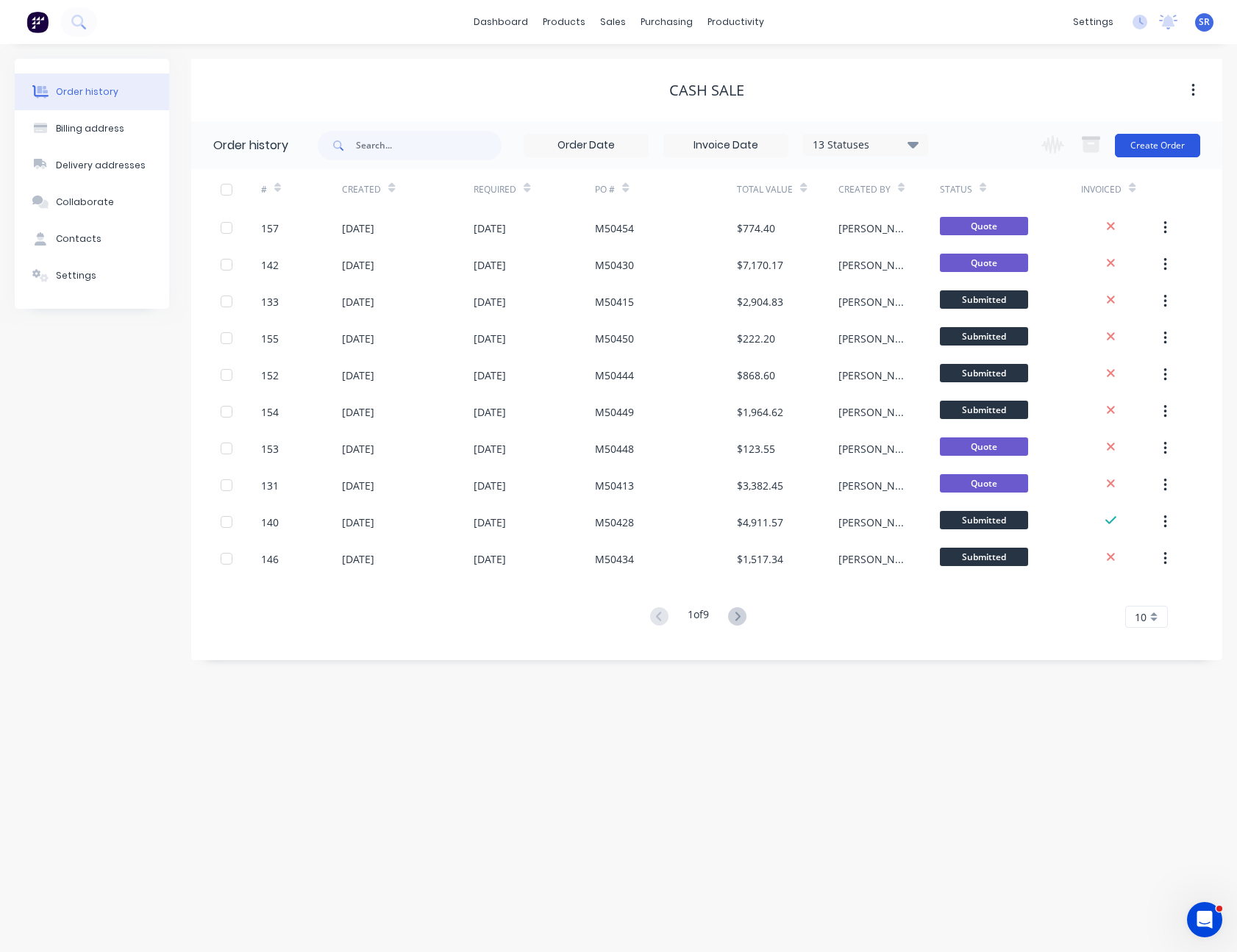
click at [1179, 149] on button "Create Order" at bounding box center [1158, 145] width 86 height 23
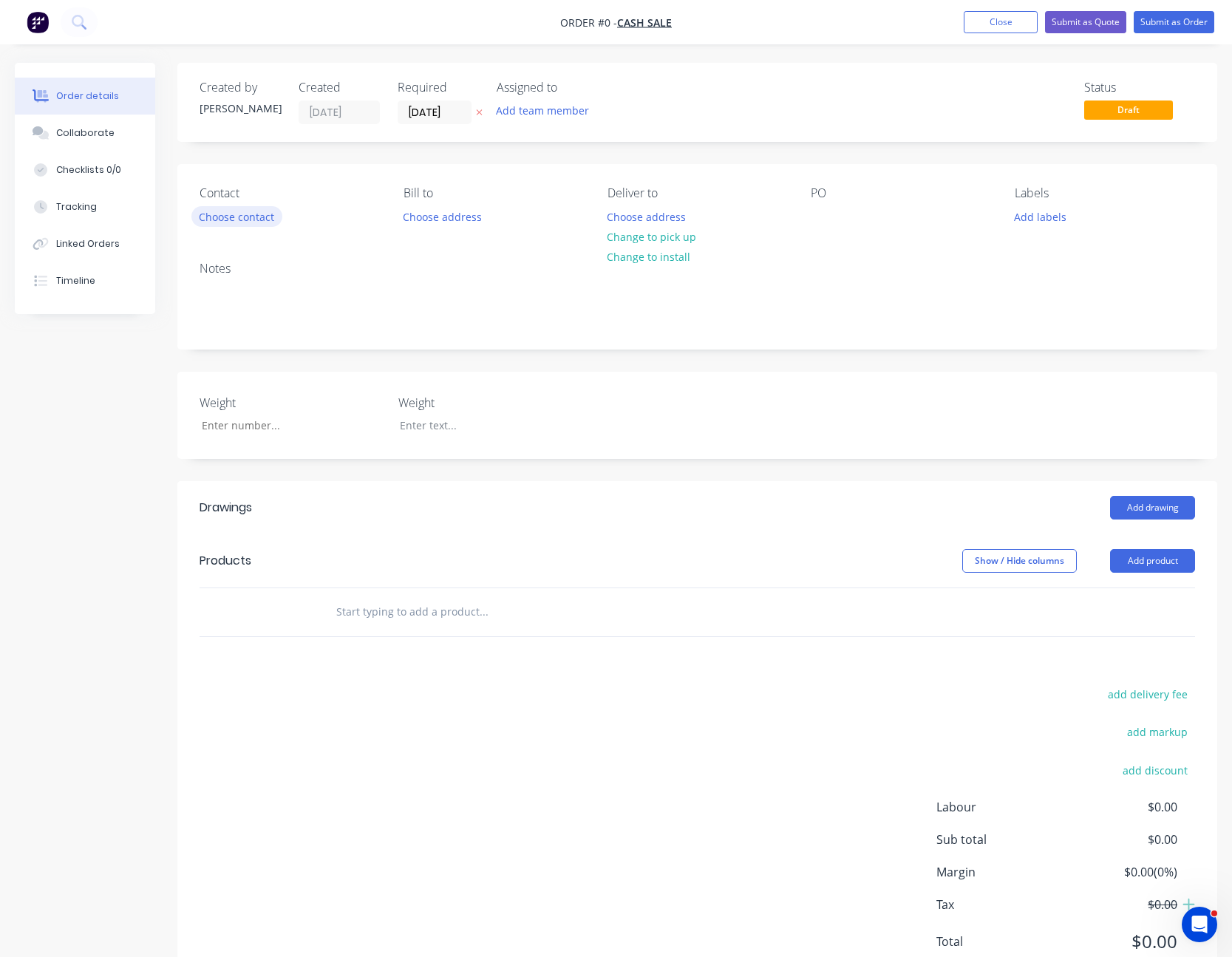
click at [237, 220] on button "Choose contact" at bounding box center [237, 217] width 91 height 20
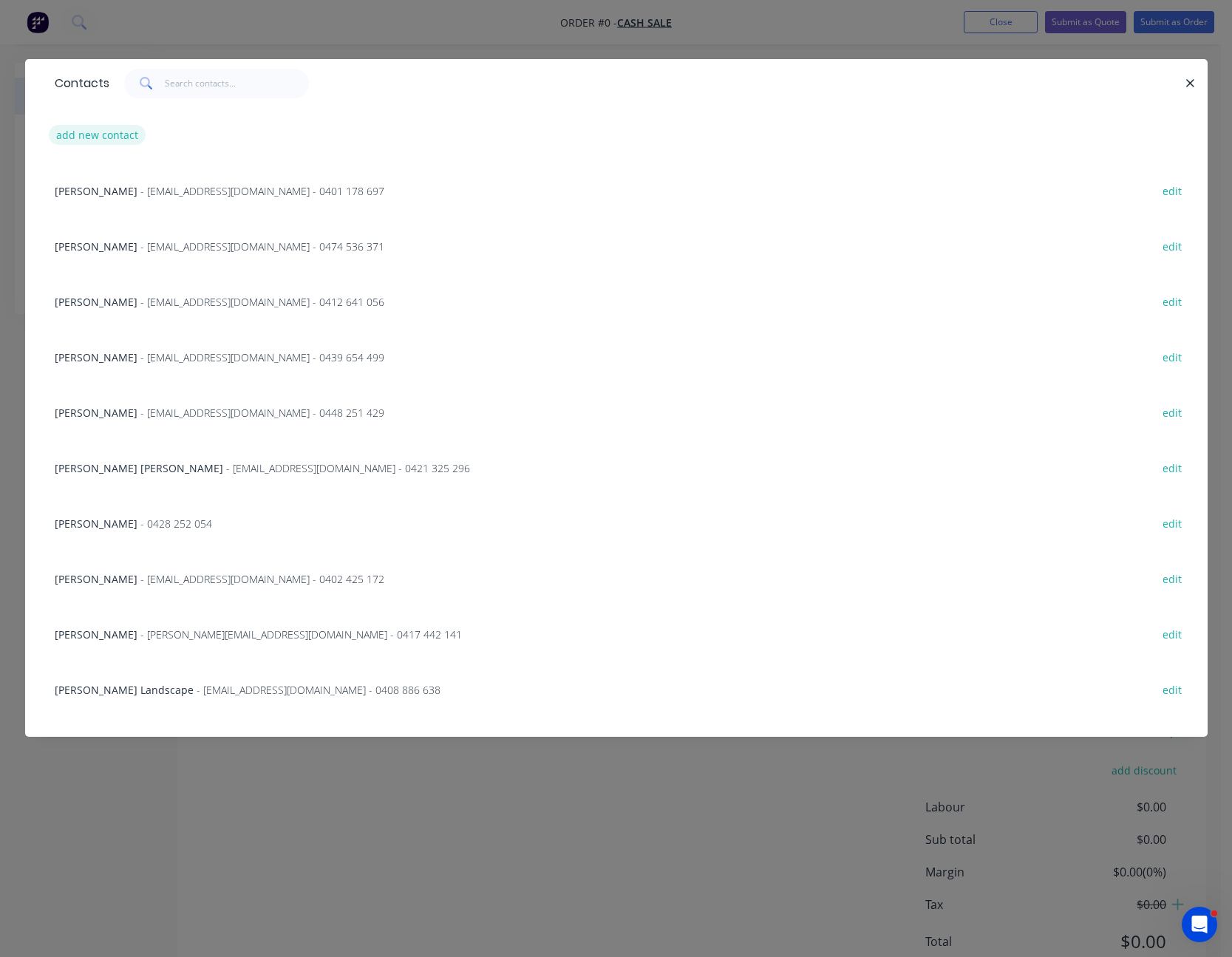
click at [81, 129] on button "add new contact" at bounding box center [97, 135] width 98 height 20
select select "AU"
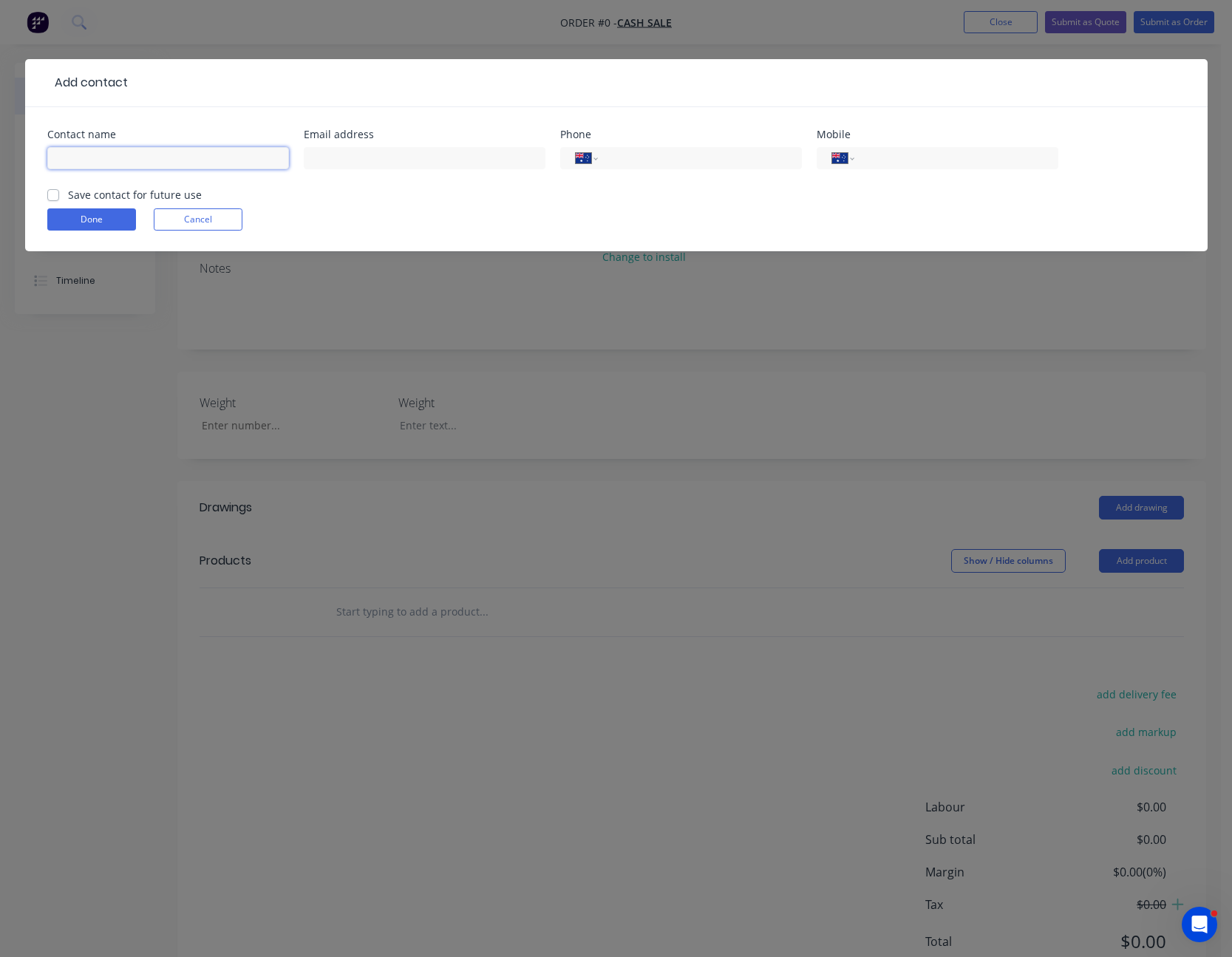
click at [95, 152] on input "text" at bounding box center [168, 158] width 242 height 22
type input "[PERSON_NAME]"
click at [353, 157] on input "text" at bounding box center [424, 158] width 242 height 22
type input "[EMAIL_ADDRESS][DOMAIN_NAME]"
type input "0438 136 588"
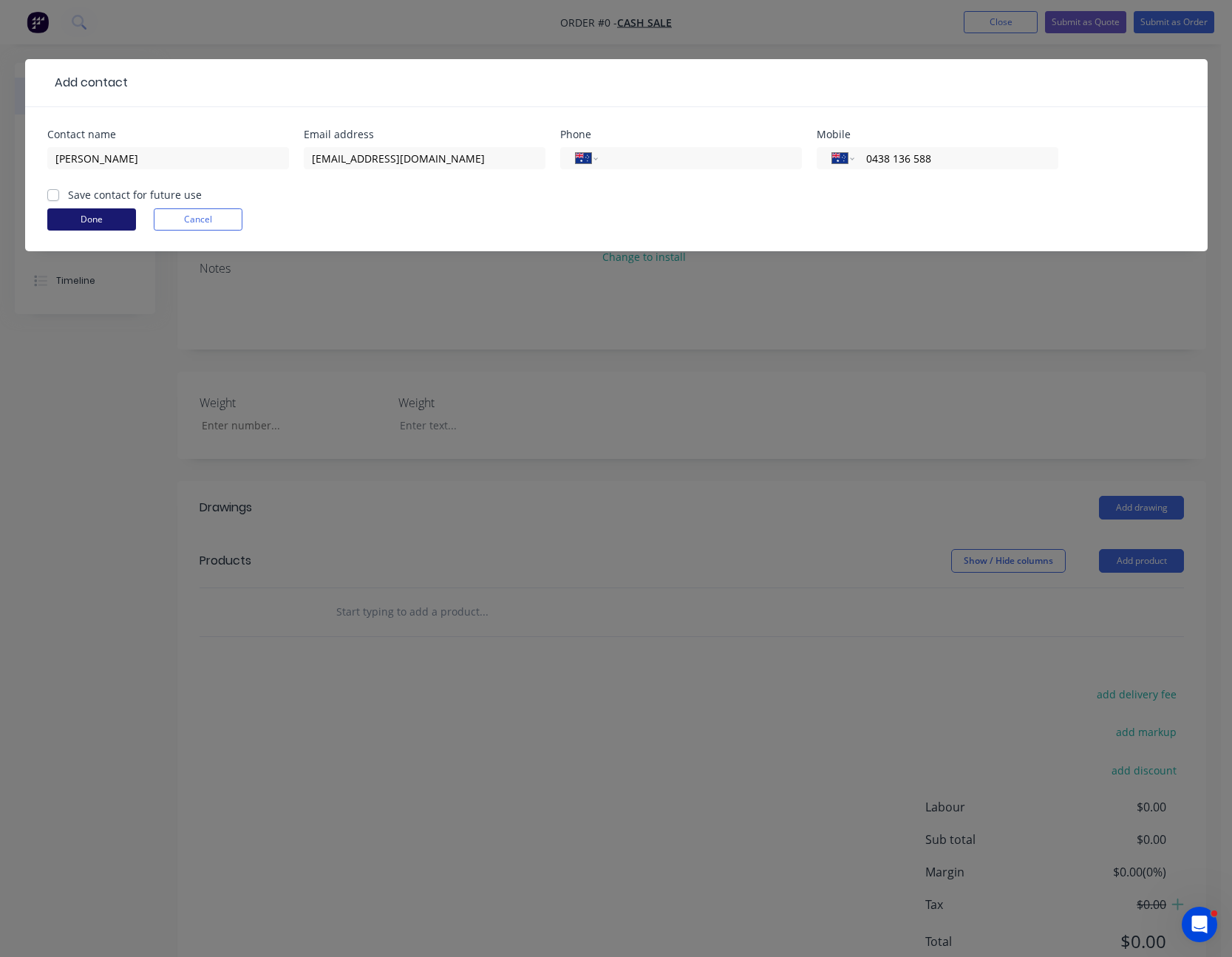
click at [99, 211] on button "Done" at bounding box center [91, 220] width 88 height 22
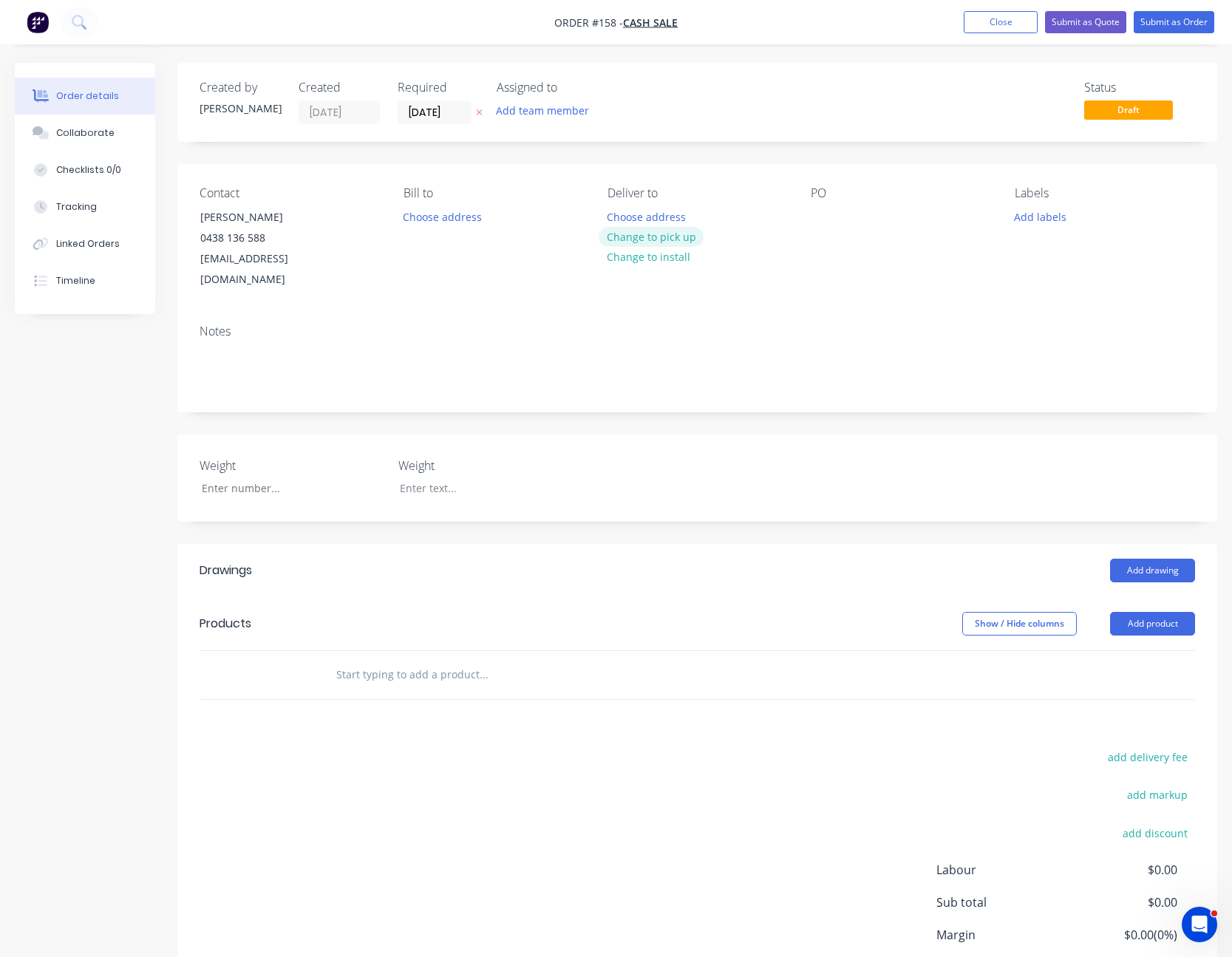
click at [664, 242] on button "Change to pick up" at bounding box center [651, 237] width 105 height 20
click at [1164, 612] on button "Add product" at bounding box center [1152, 624] width 85 height 23
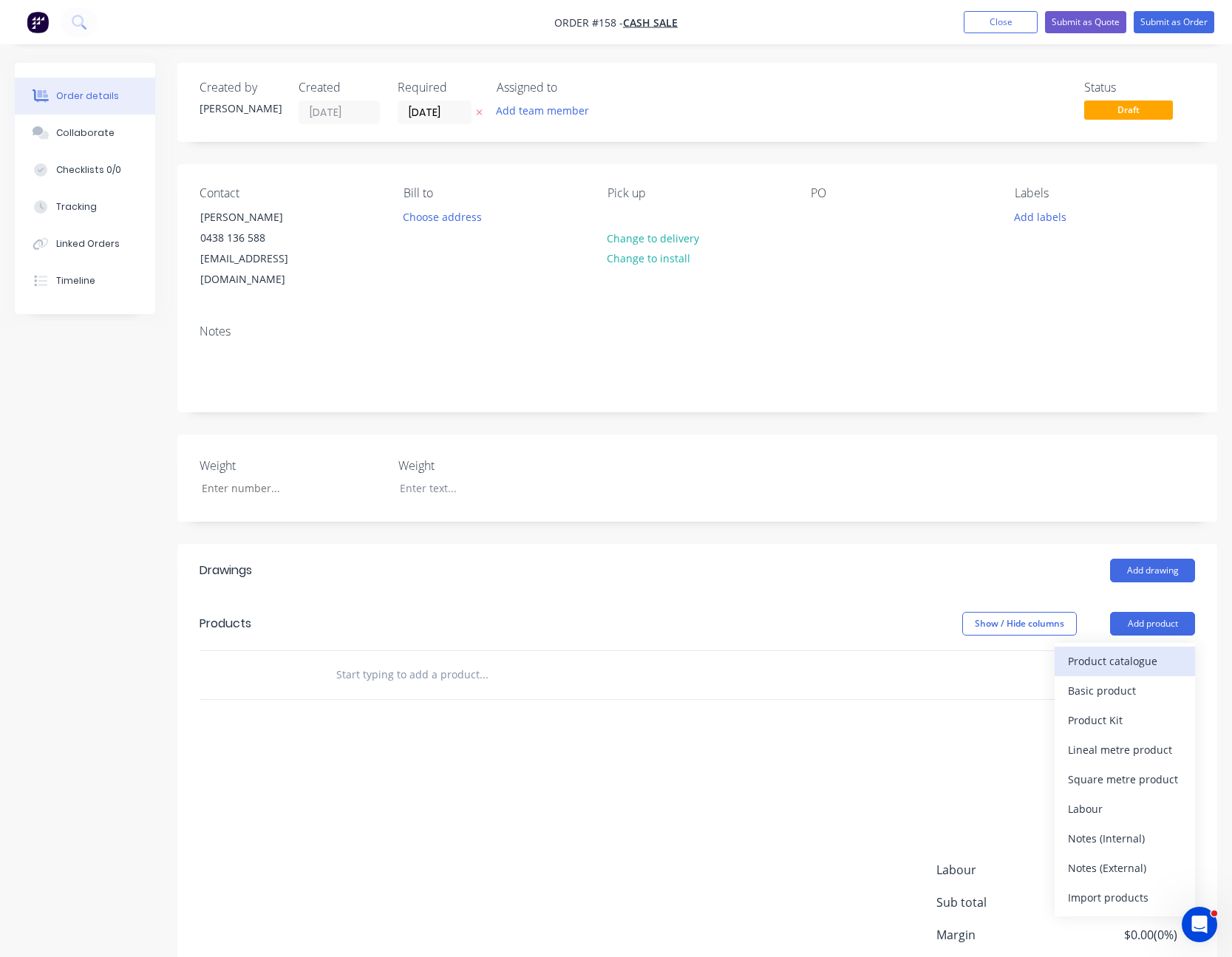
click at [1134, 651] on div "Product catalogue" at bounding box center [1125, 661] width 114 height 21
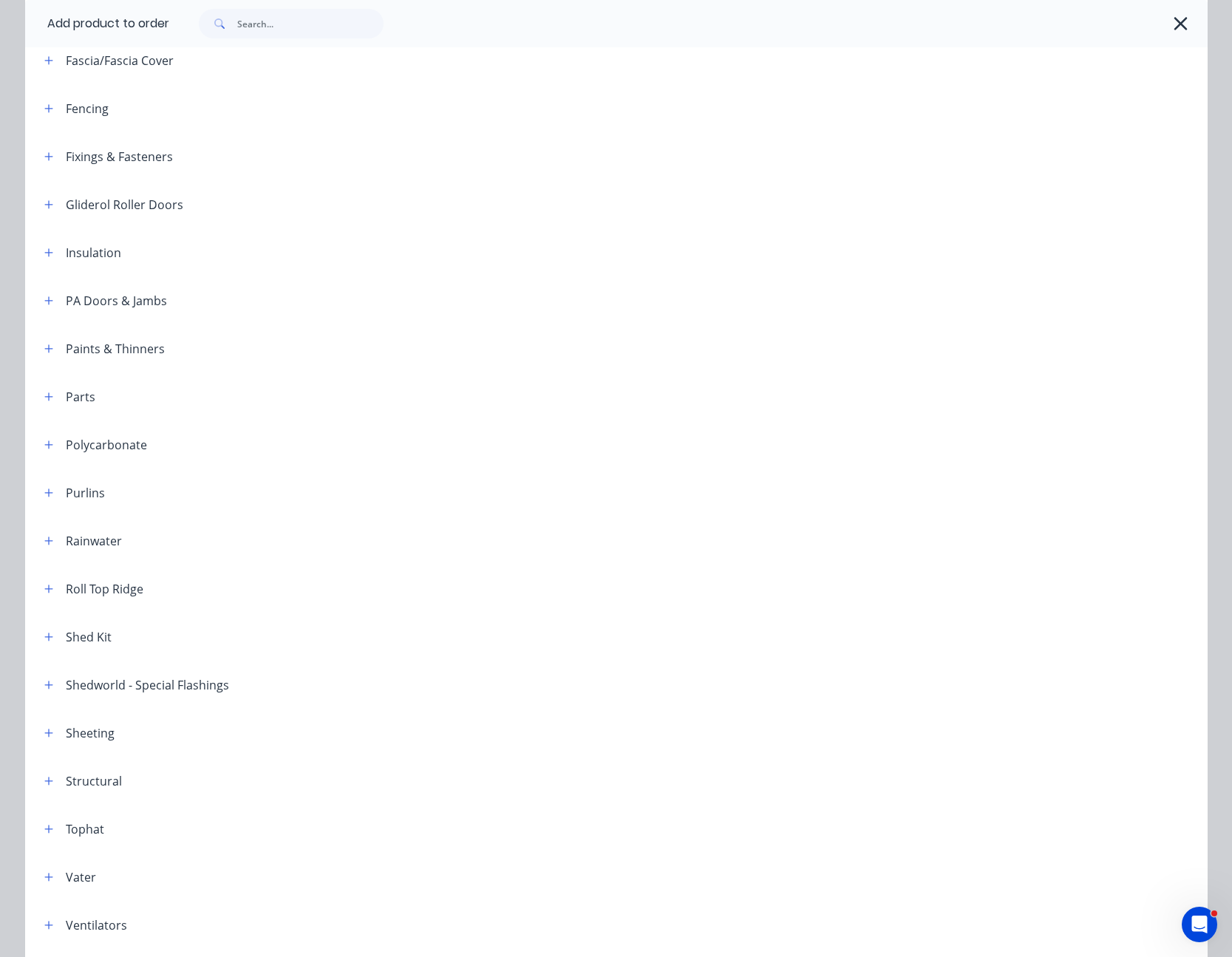
scroll to position [518, 0]
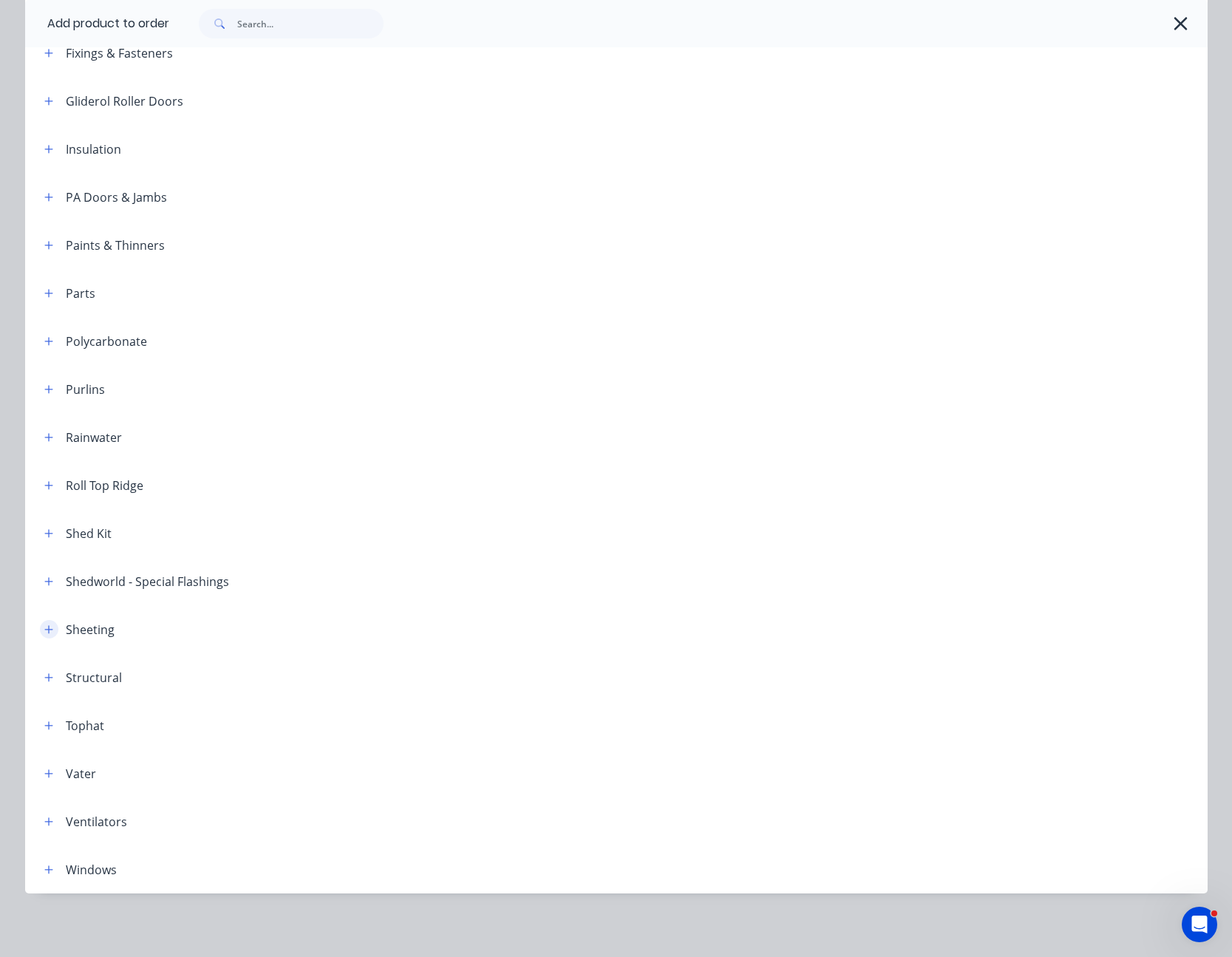
click at [45, 626] on icon "button" at bounding box center [48, 629] width 9 height 10
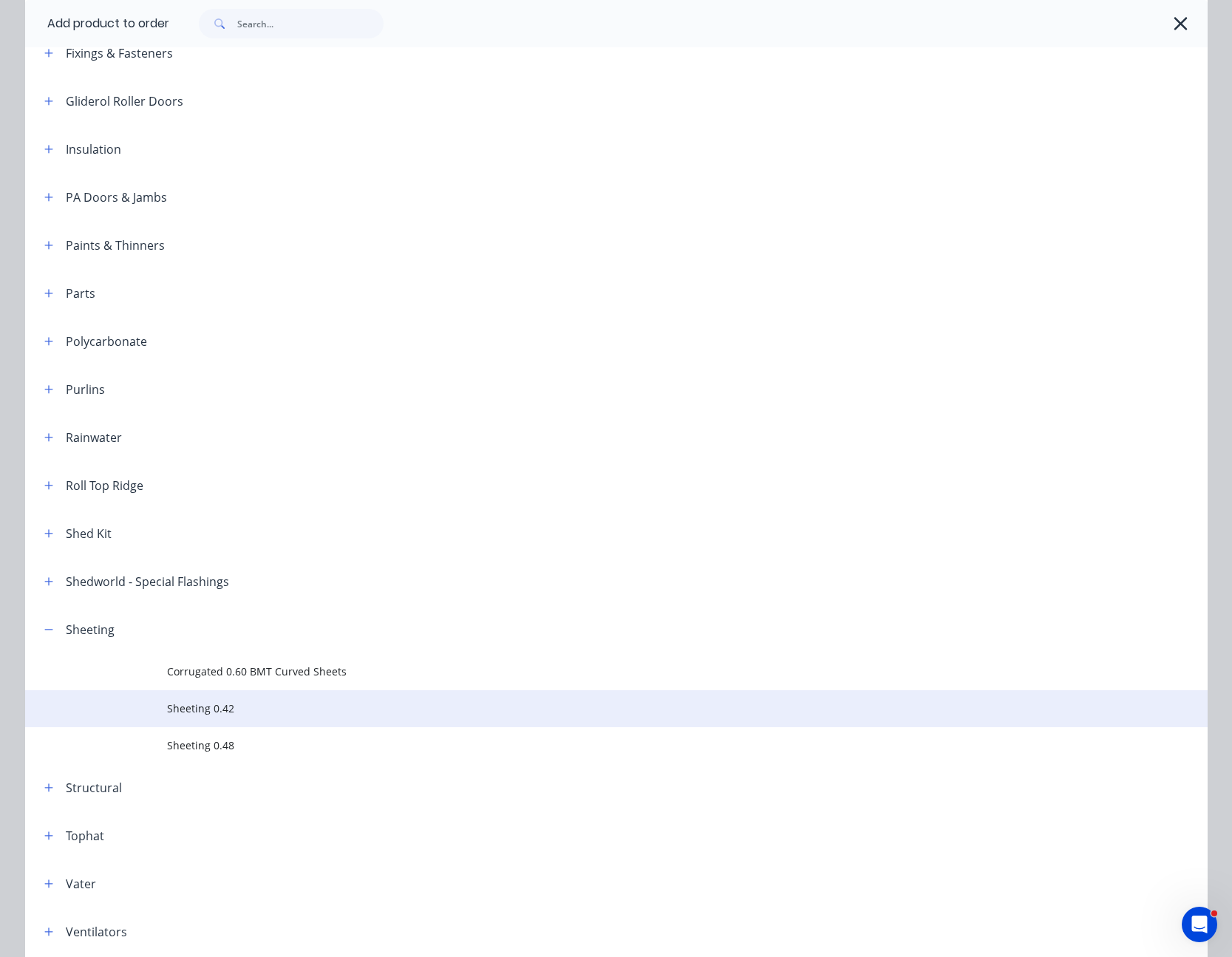
click at [183, 701] on span "Sheeting 0.42" at bounding box center [583, 708] width 833 height 16
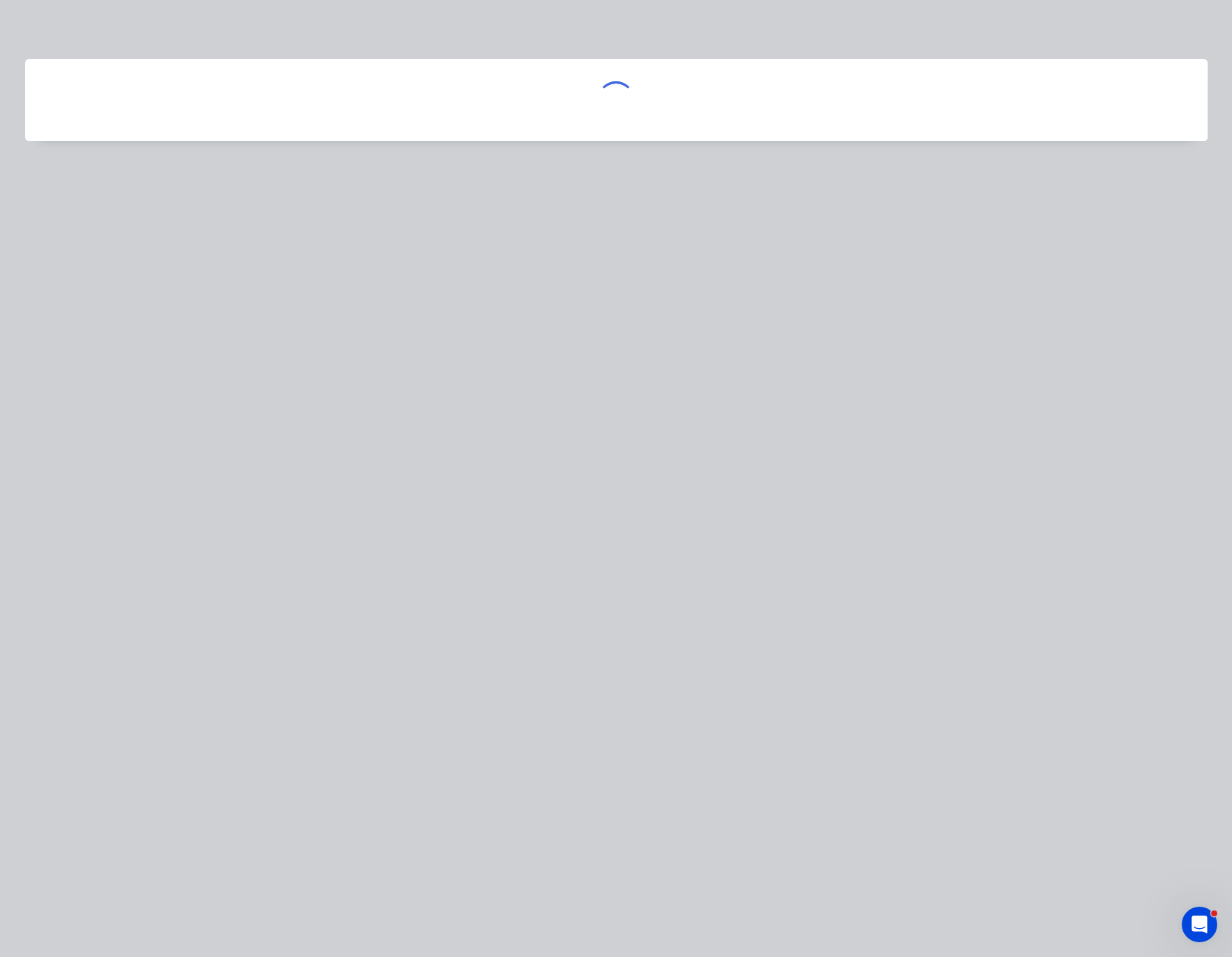
scroll to position [0, 0]
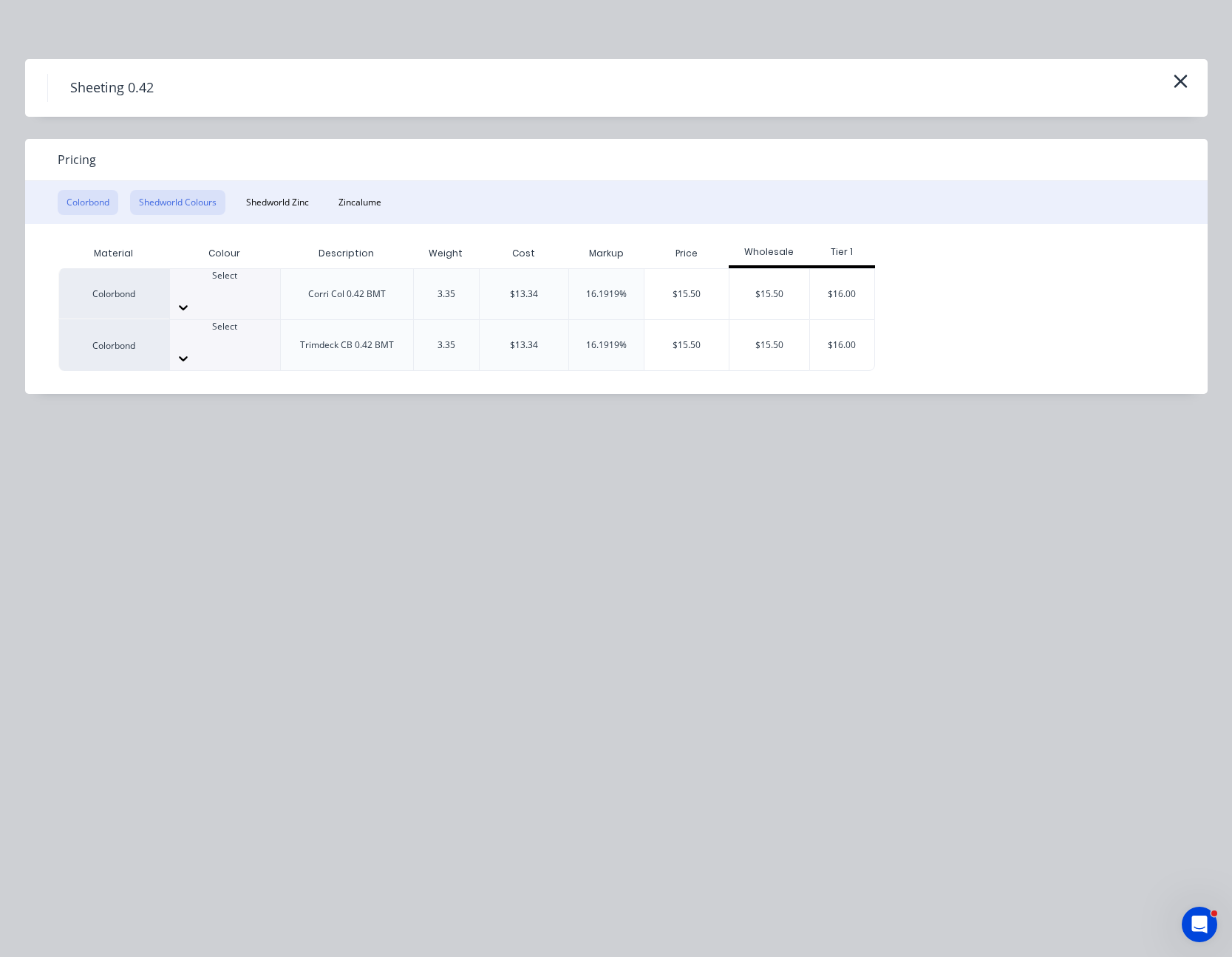
click at [209, 204] on button "Shedworld Colours" at bounding box center [177, 203] width 95 height 25
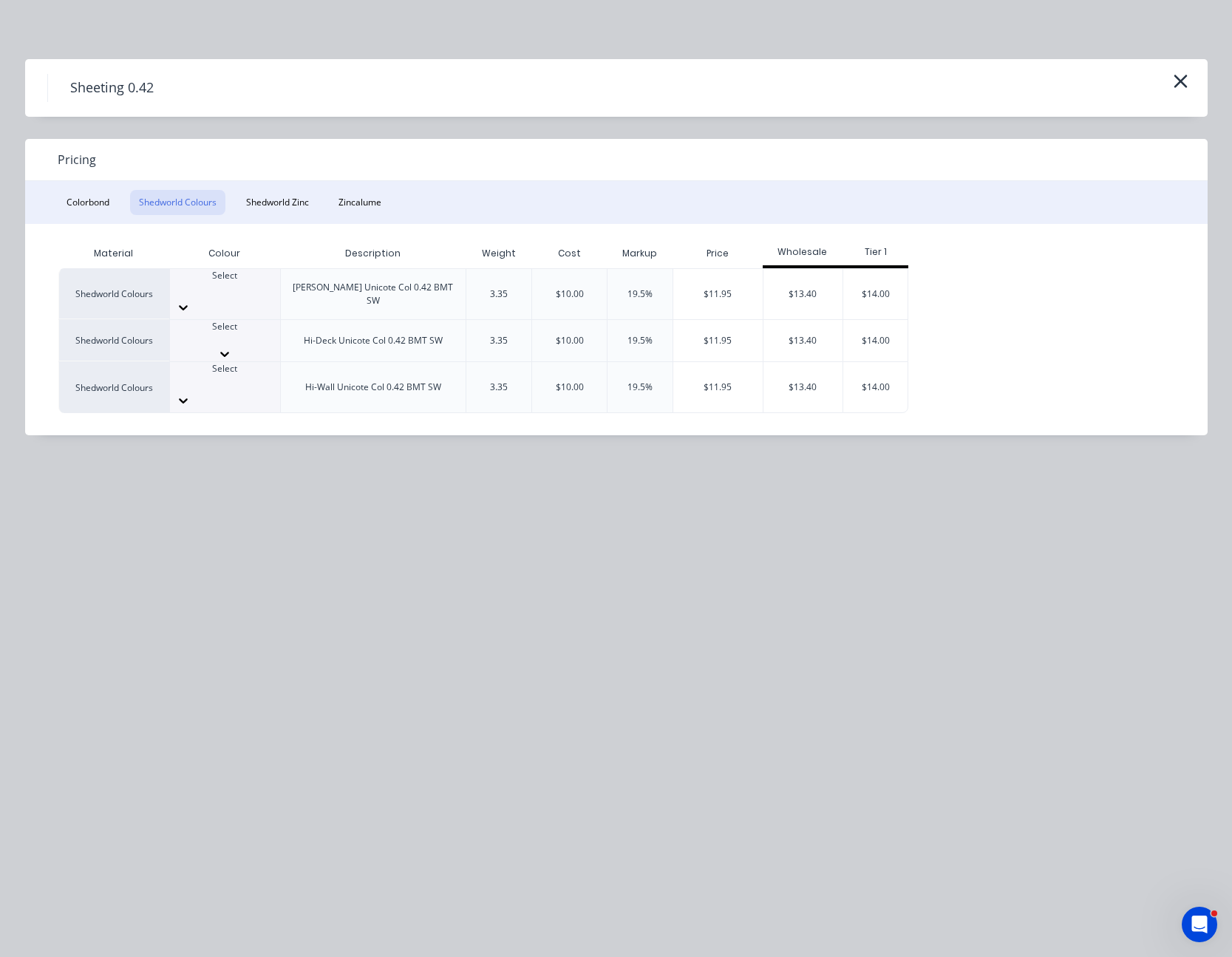
click at [232, 346] on icon at bounding box center [224, 353] width 15 height 15
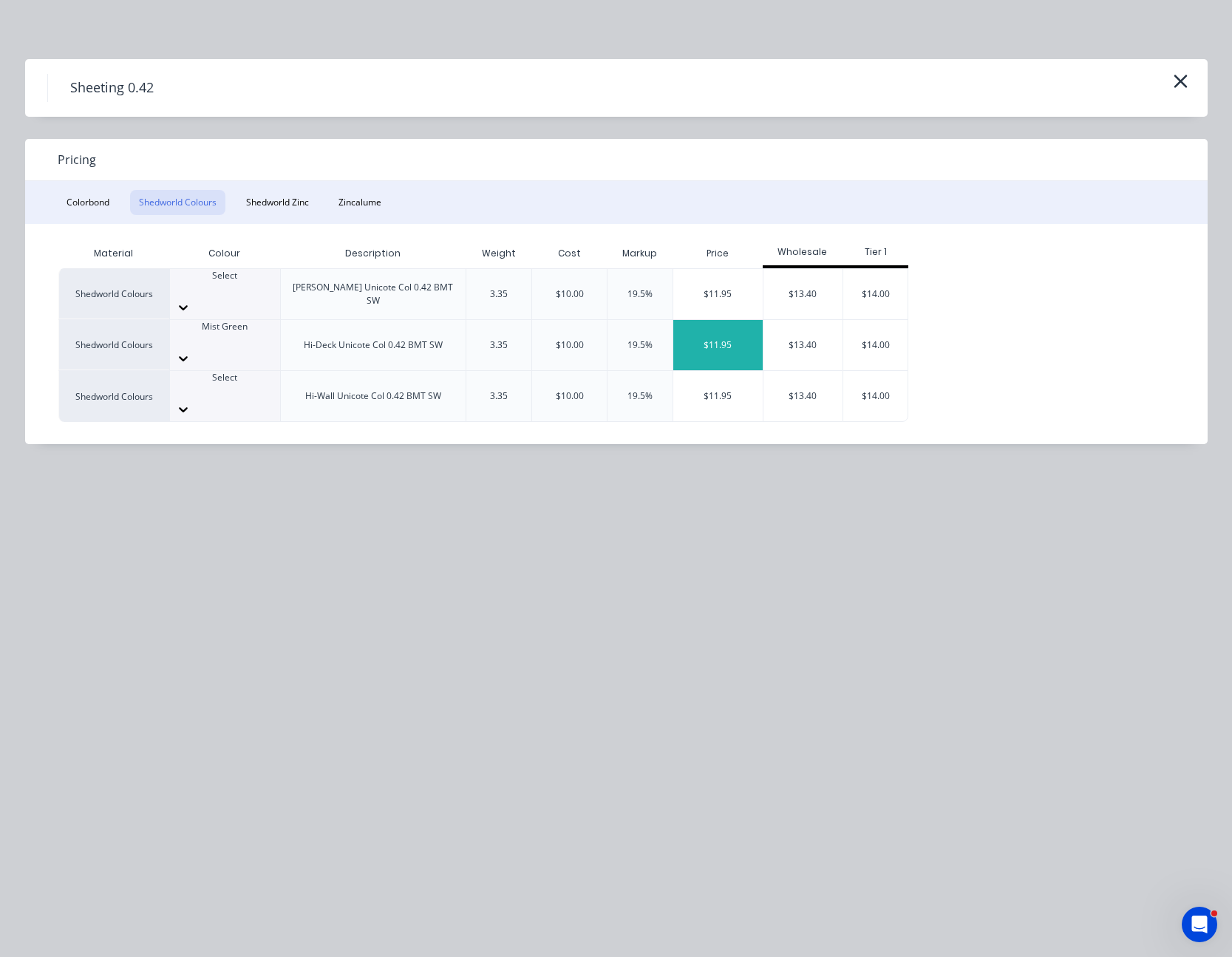
click at [726, 320] on div "$11.95" at bounding box center [718, 345] width 89 height 50
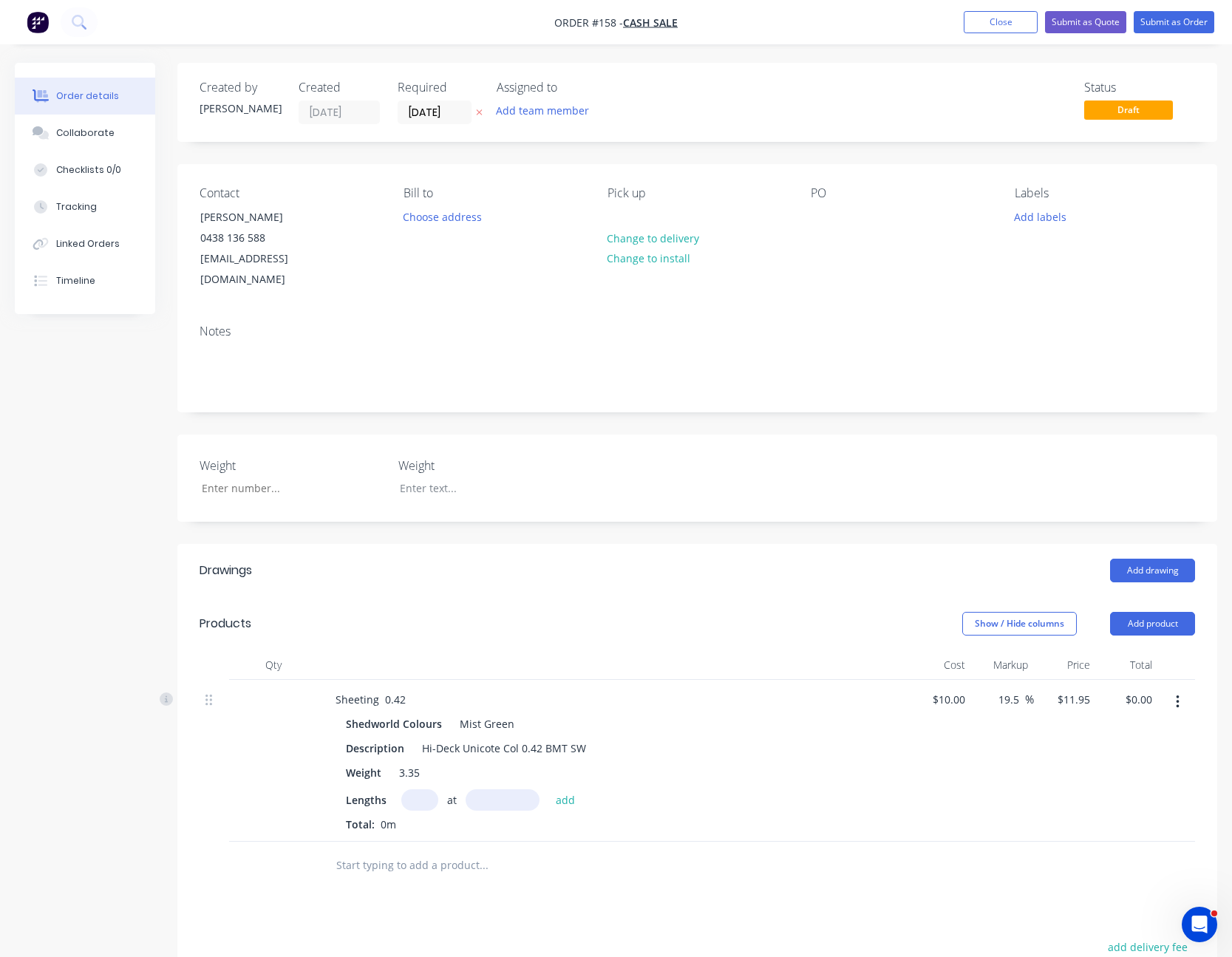
click at [414, 790] on input "text" at bounding box center [419, 800] width 37 height 21
type input "2"
type input "1800"
click at [549, 790] on button "add" at bounding box center [566, 800] width 34 height 20
type input "$43.02"
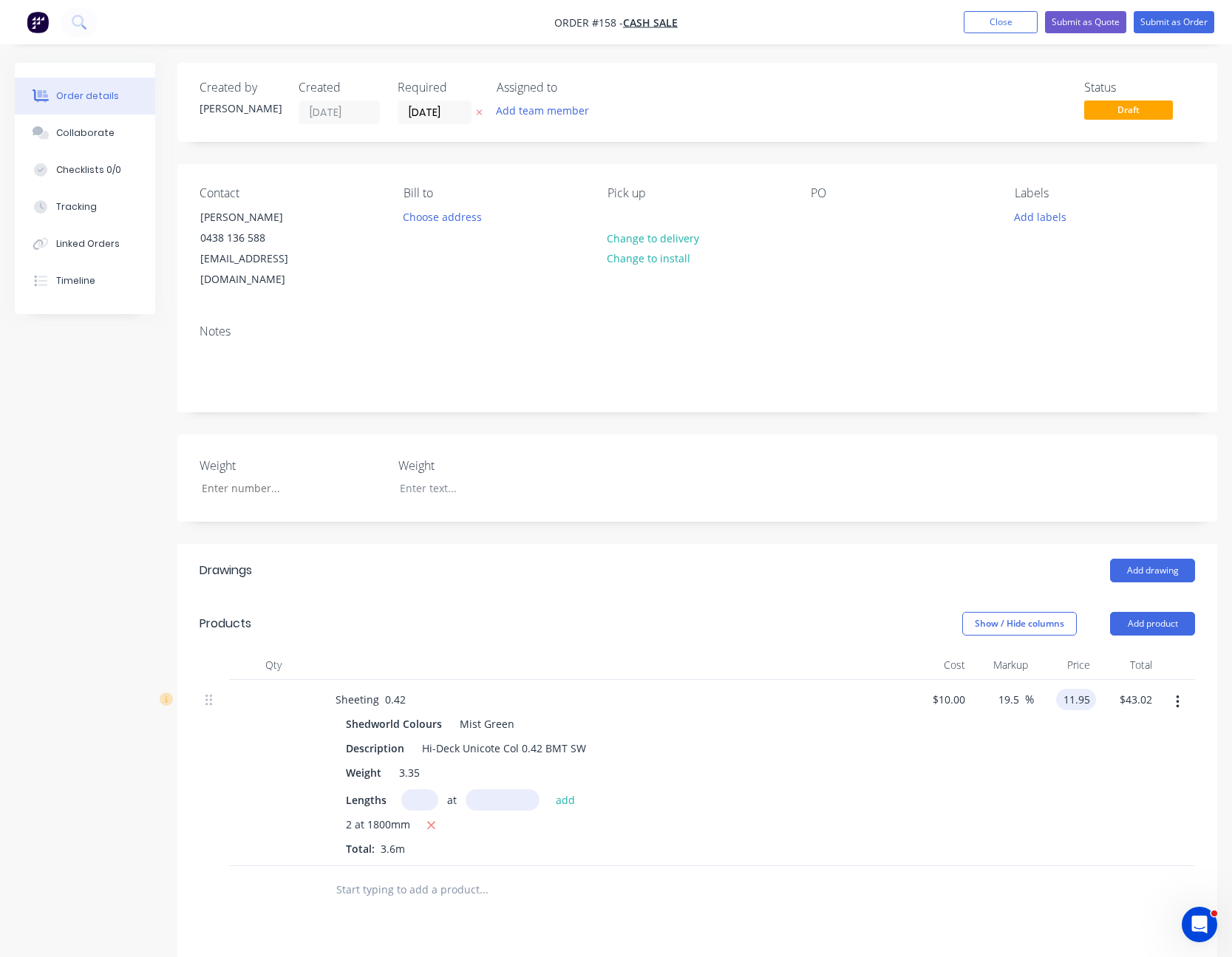
click at [1077, 689] on input "11.95" at bounding box center [1079, 699] width 34 height 21
type input "12.50"
type input "25"
type input "$12.50"
type input "$45.00"
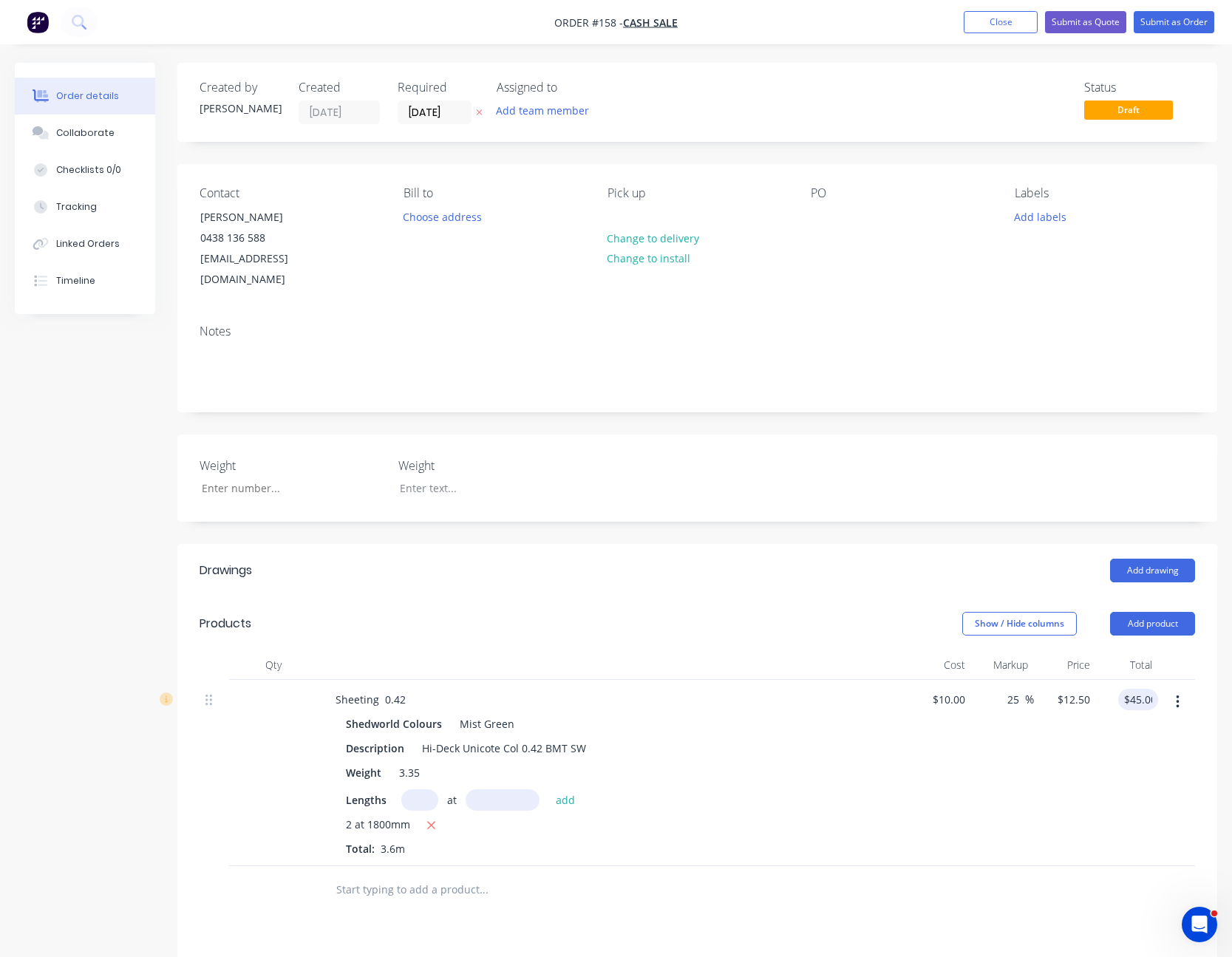
click at [1021, 818] on div "25 25 %" at bounding box center [1001, 773] width 62 height 186
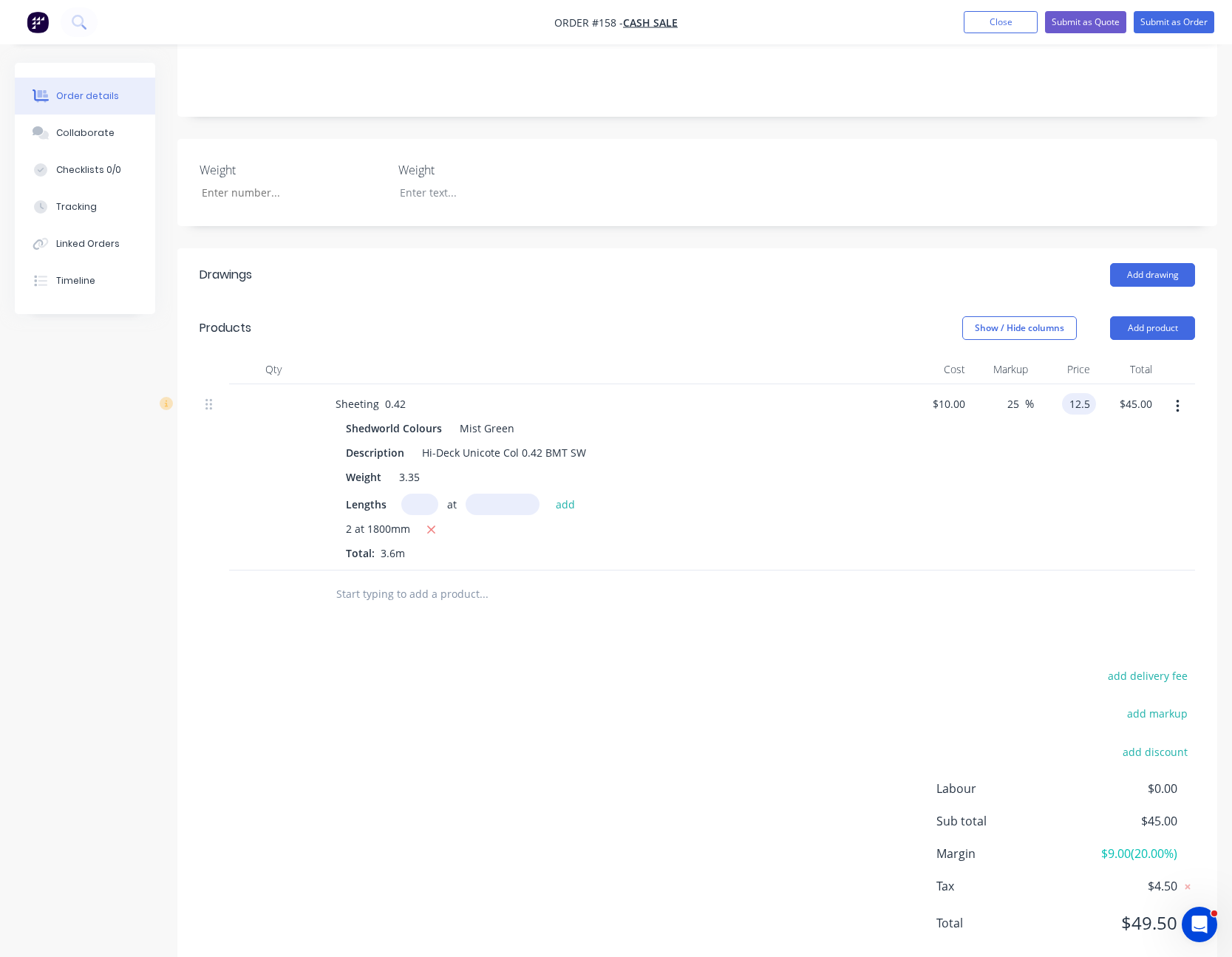
click at [1088, 393] on input "12.5" at bounding box center [1082, 403] width 28 height 21
type input "15"
type input "50"
type input "$15.00"
type input "$54.00"
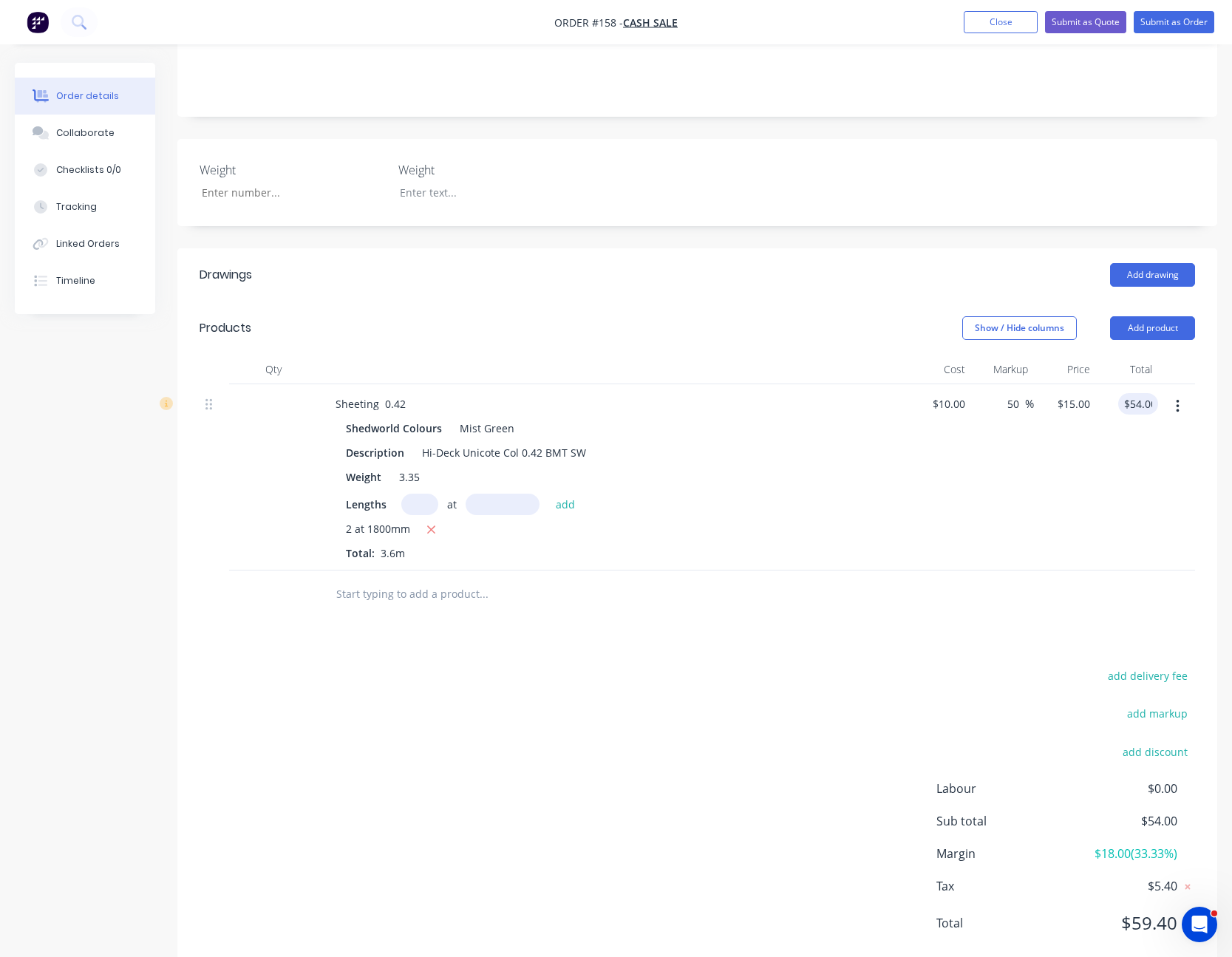
click at [749, 602] on div "Drawings Add drawing Products Show / Hide columns Add product Qty Cost Markup P…" at bounding box center [697, 611] width 1040 height 725
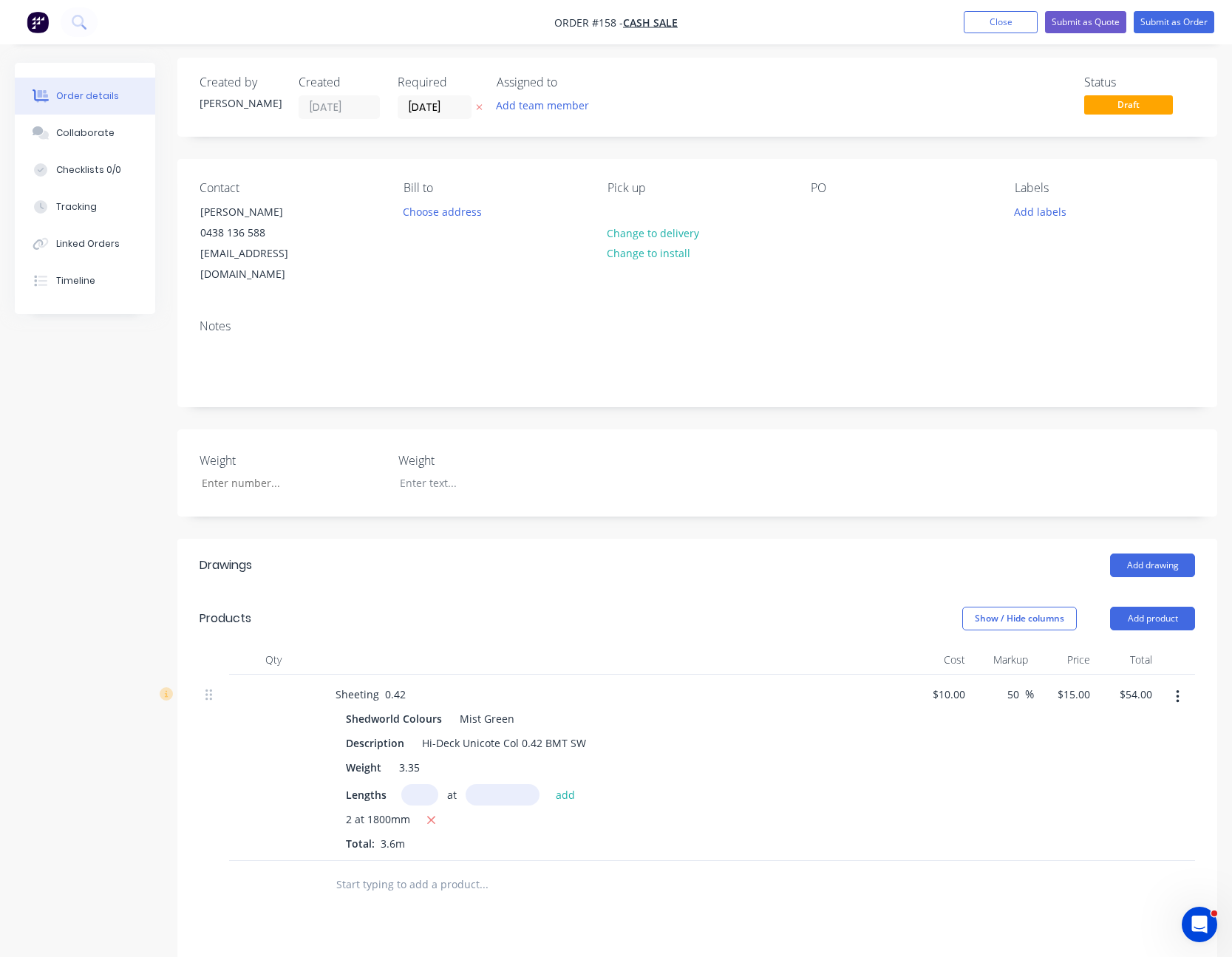
scroll to position [0, 0]
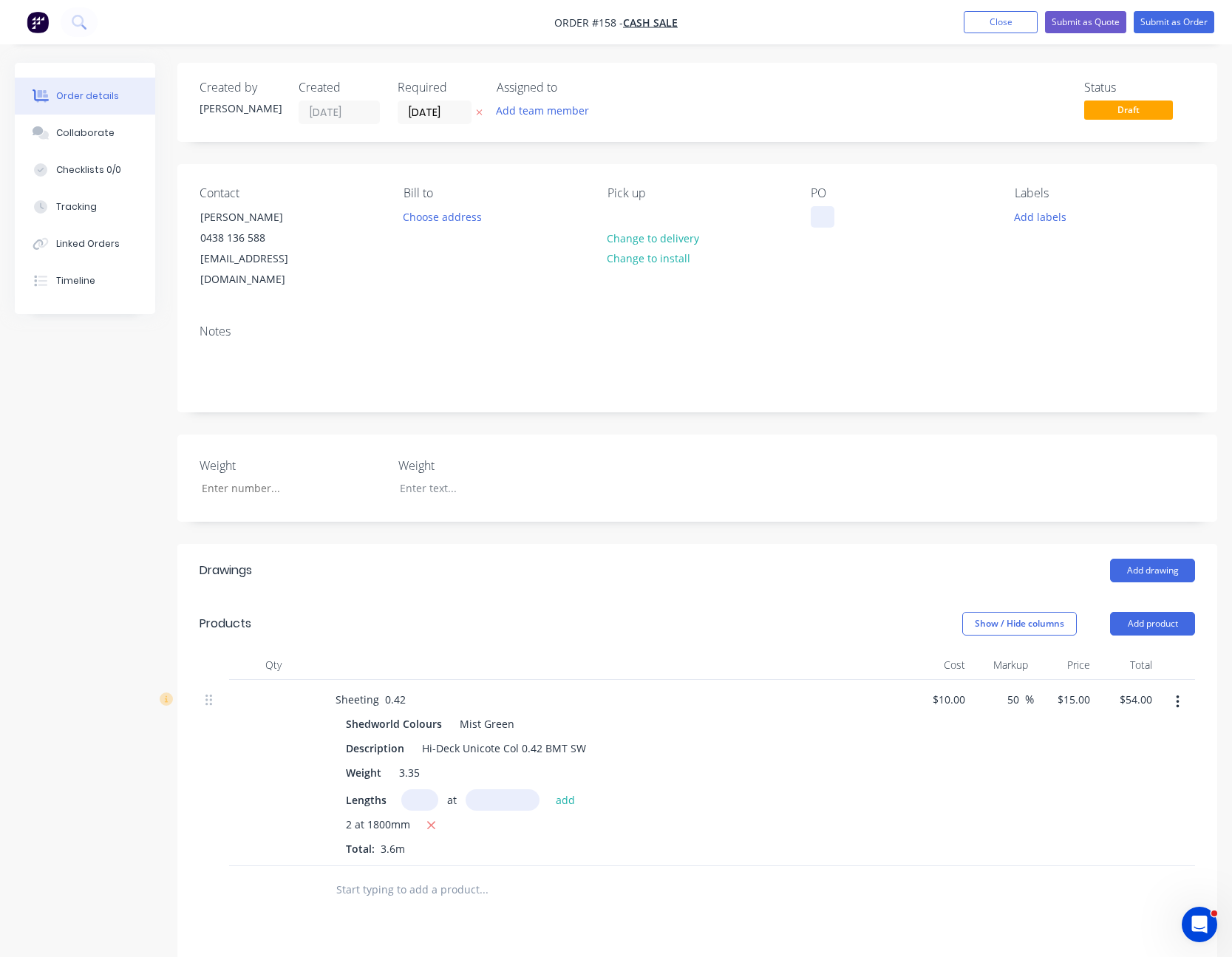
click at [822, 221] on div at bounding box center [822, 217] width 23 height 21
click at [844, 259] on div "PO M50455" at bounding box center [901, 238] width 181 height 104
click at [1100, 15] on button "Submit as Quote" at bounding box center [1086, 22] width 81 height 22
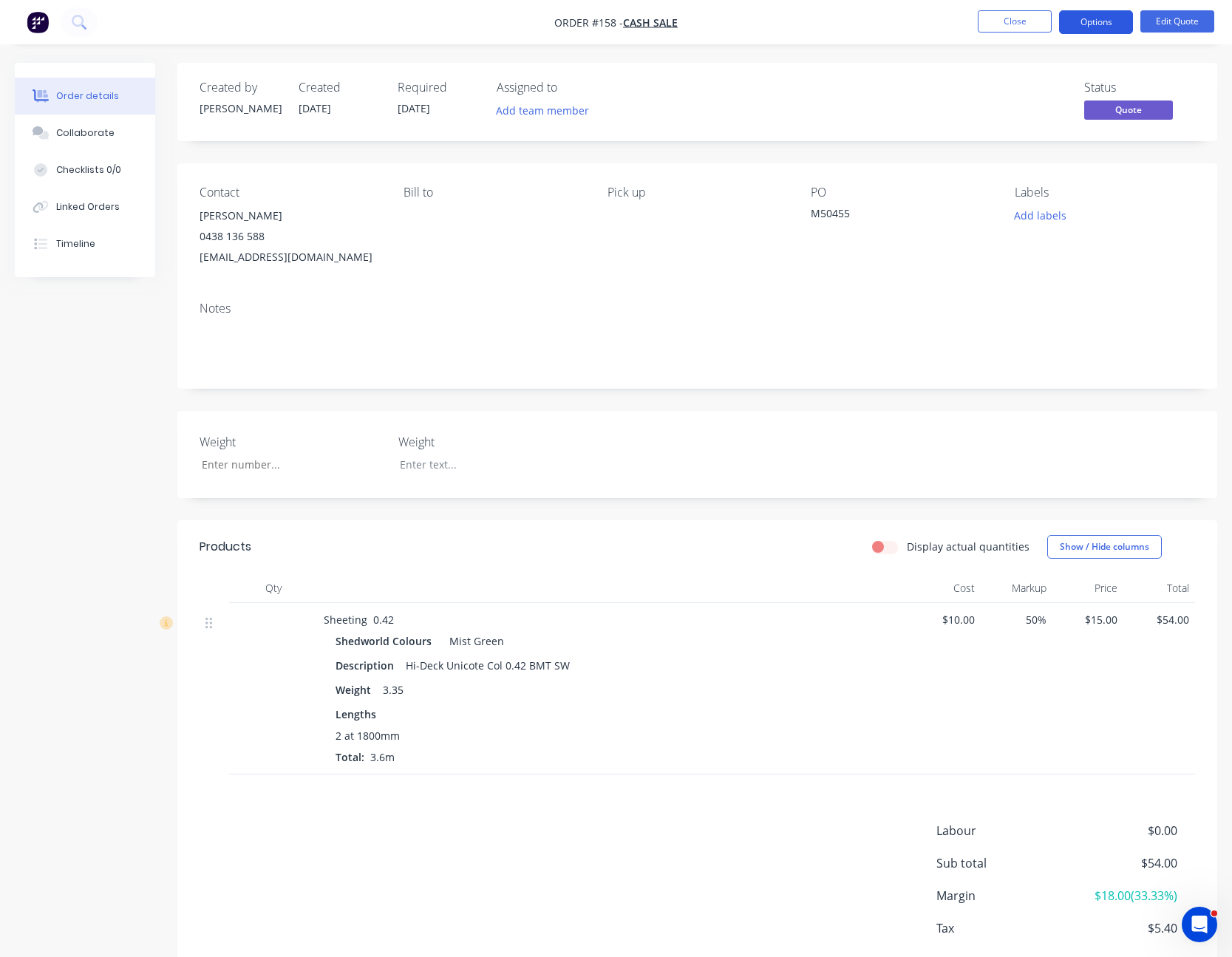
click at [1100, 17] on button "Options" at bounding box center [1096, 22] width 74 height 23
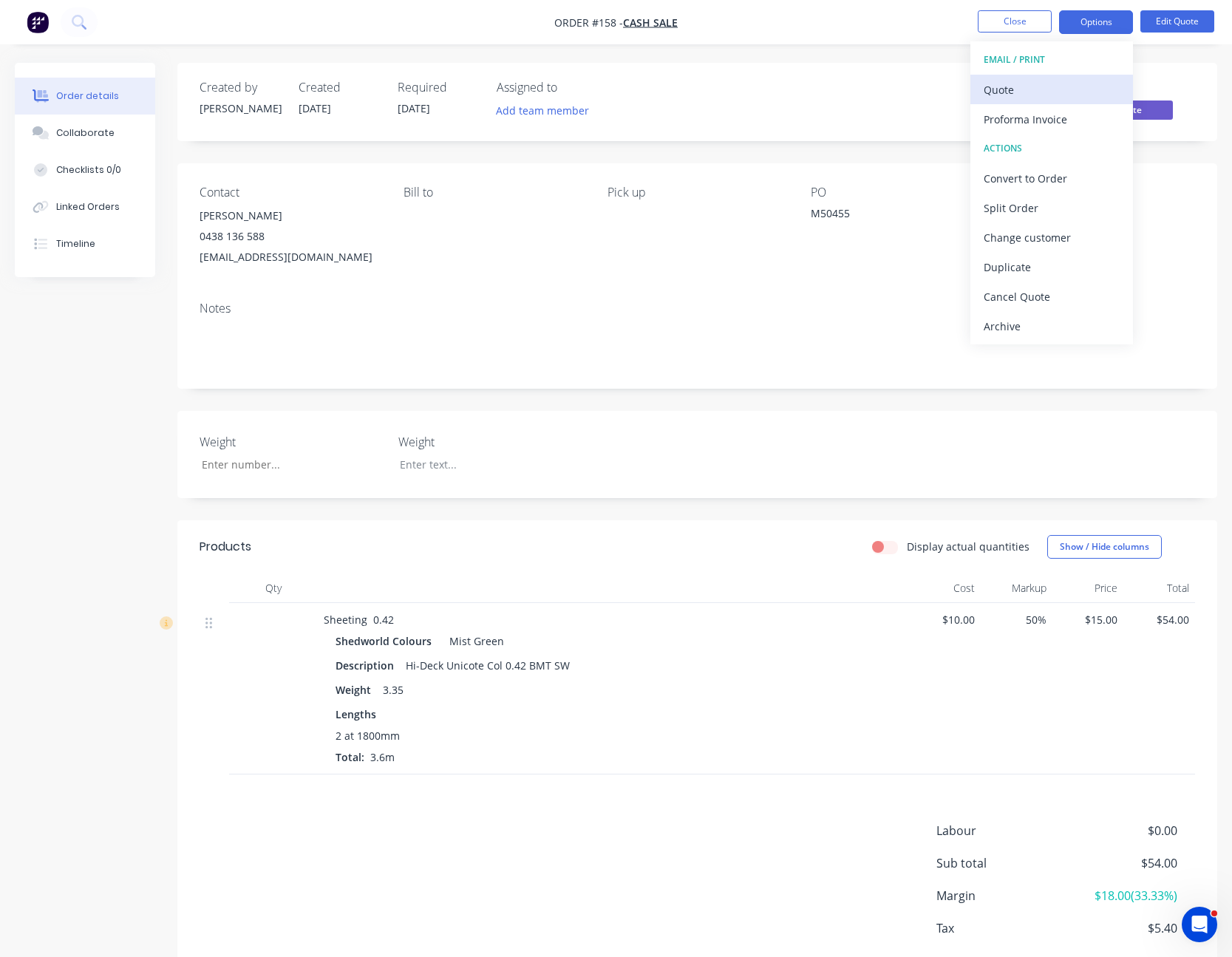
click at [1073, 76] on button "Quote" at bounding box center [1051, 89] width 163 height 30
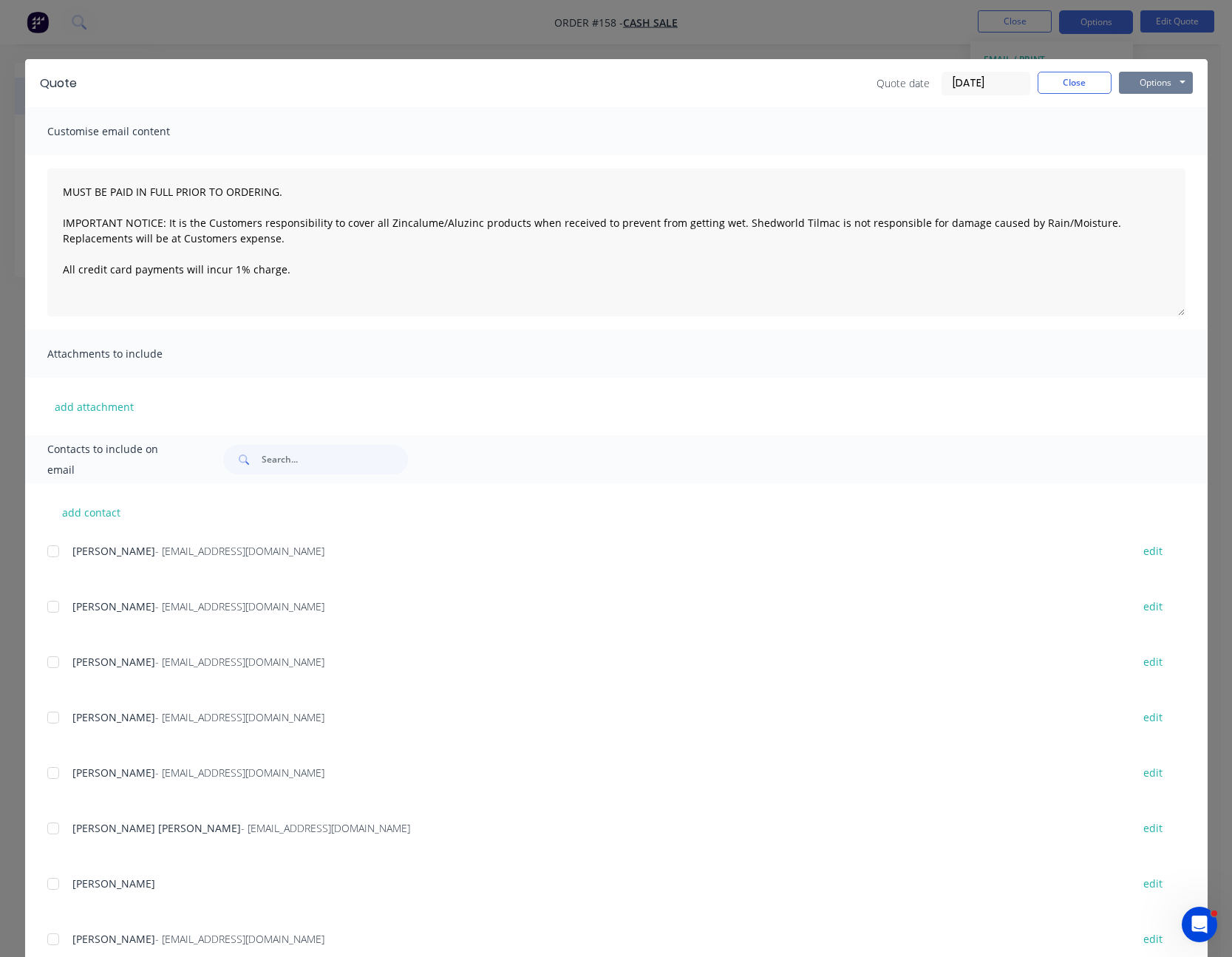
click at [1145, 83] on button "Options" at bounding box center [1155, 83] width 74 height 22
click at [1150, 132] on button "Print" at bounding box center [1166, 133] width 95 height 24
click at [1069, 82] on button "Close" at bounding box center [1074, 83] width 74 height 22
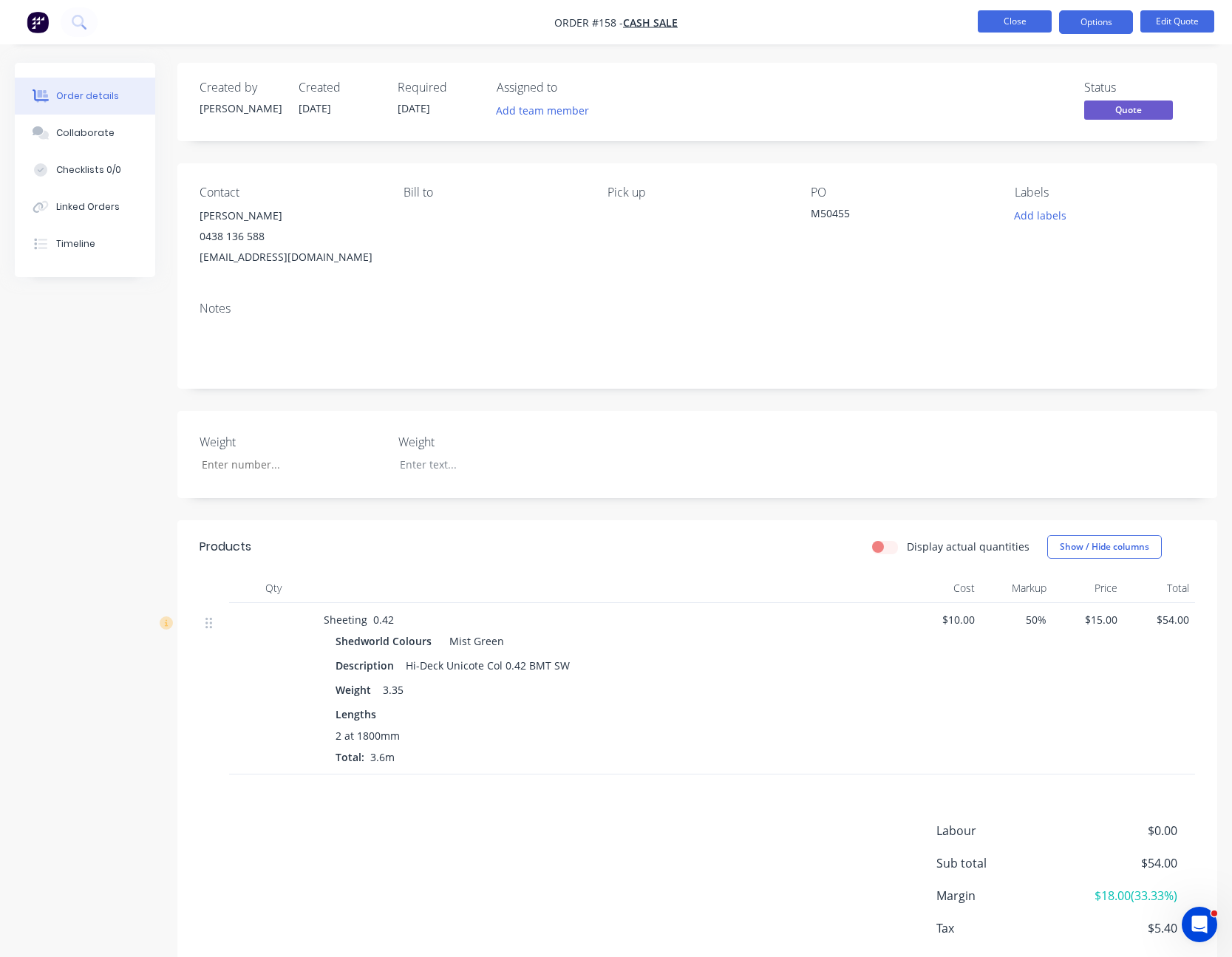
click at [1029, 29] on button "Close" at bounding box center [1015, 21] width 74 height 22
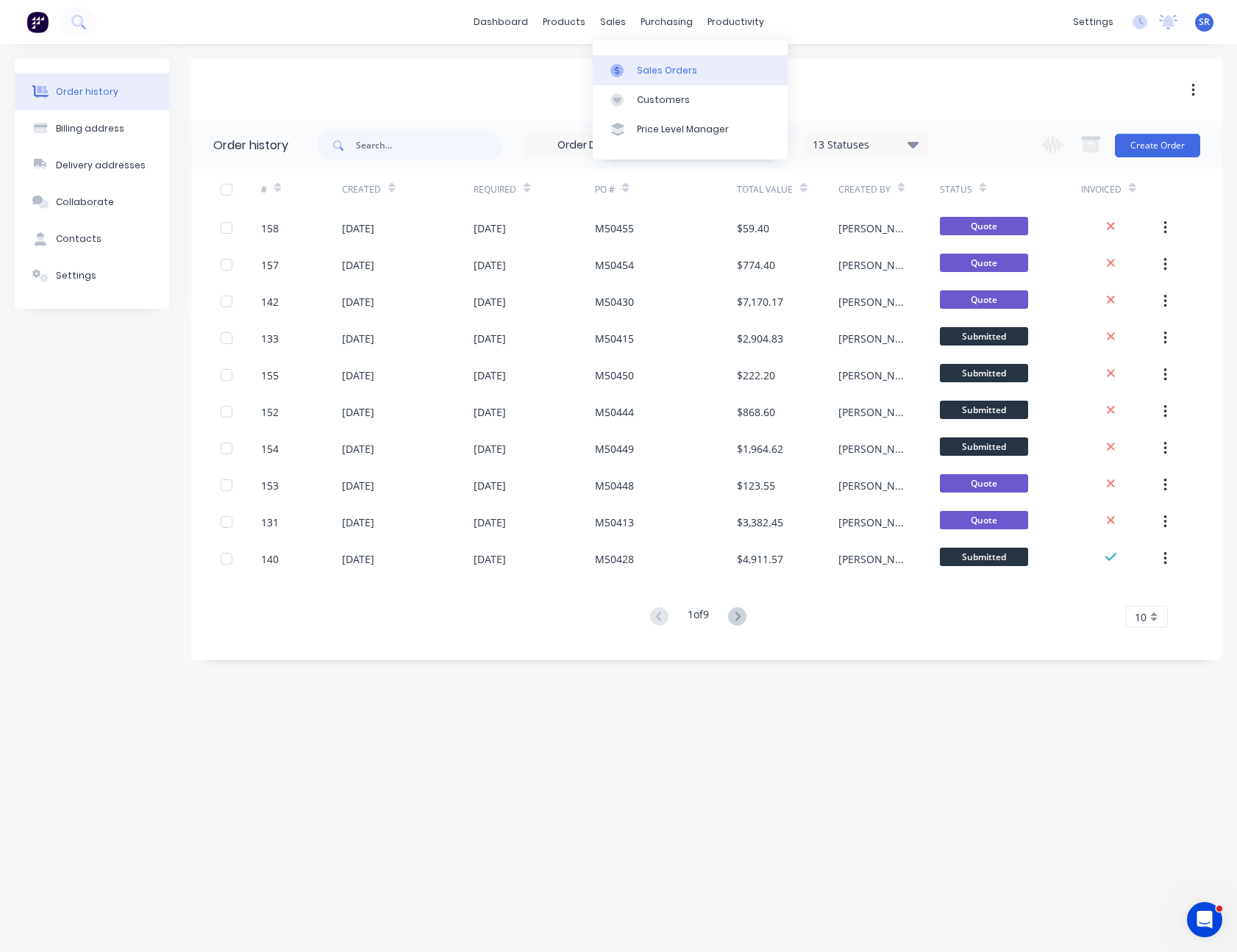
click at [626, 65] on div at bounding box center [622, 70] width 22 height 13
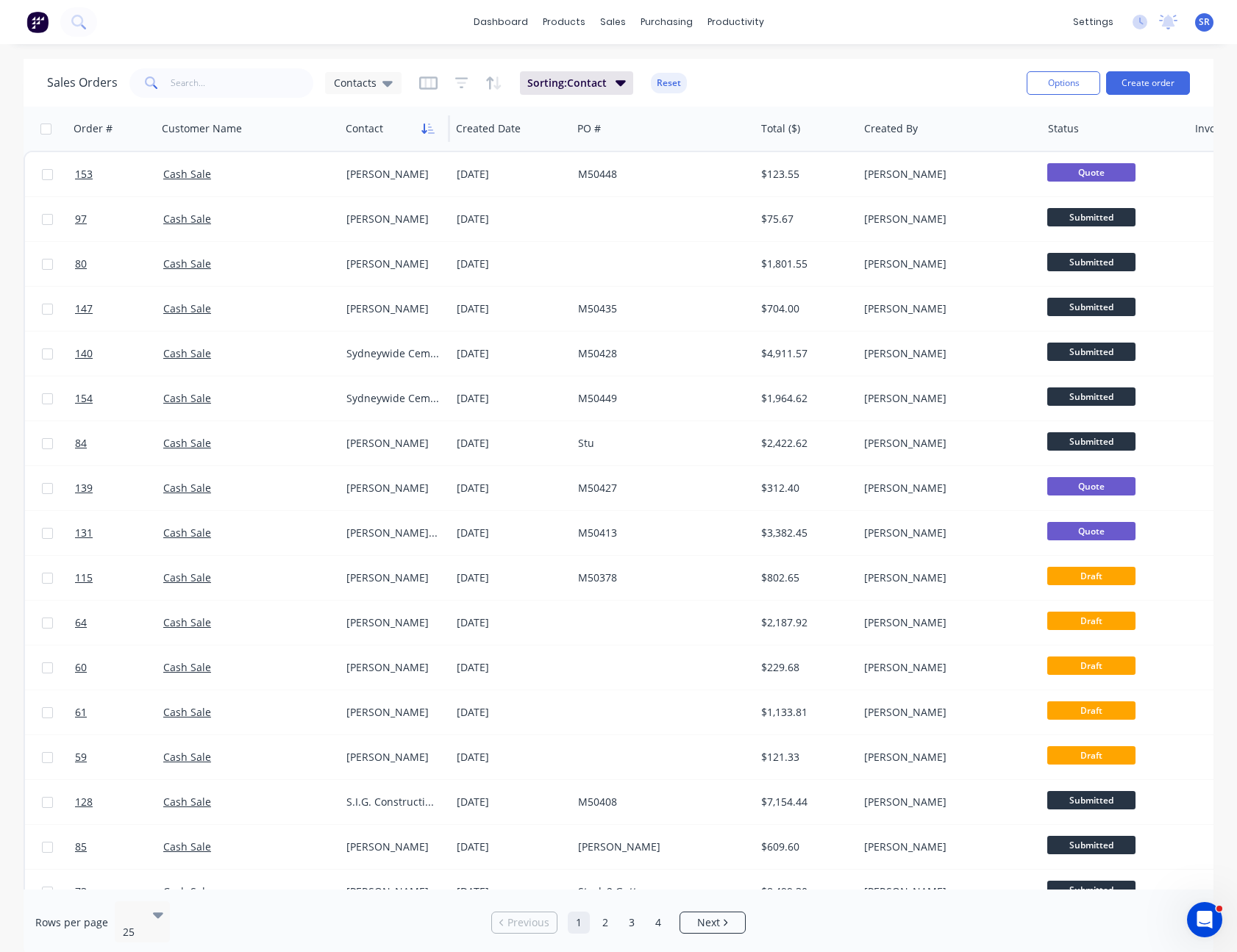
click at [426, 121] on button "button" at bounding box center [428, 128] width 22 height 22
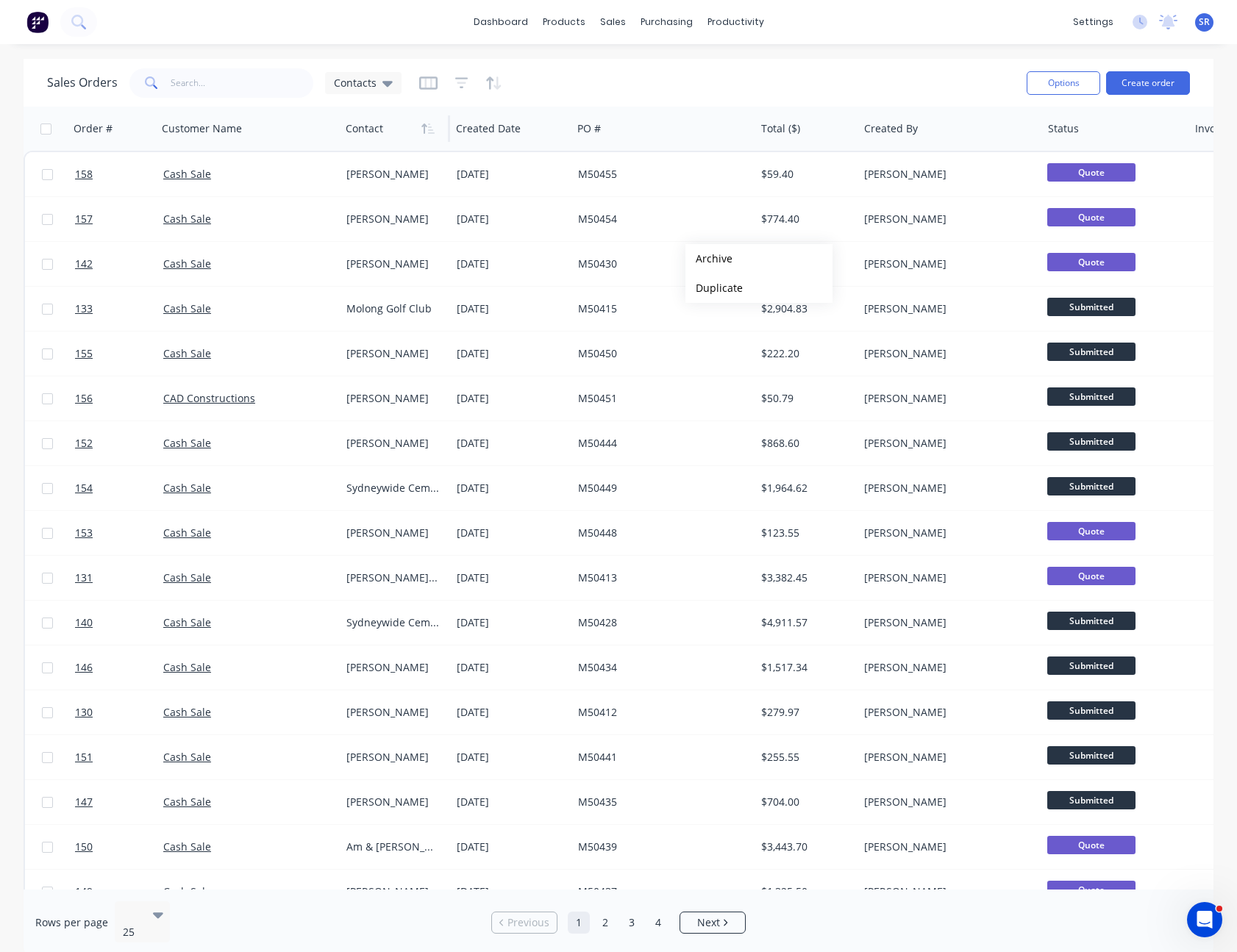
click at [730, 69] on div "Sales Orders Contacts" at bounding box center [531, 82] width 968 height 36
